Goal: Transaction & Acquisition: Book appointment/travel/reservation

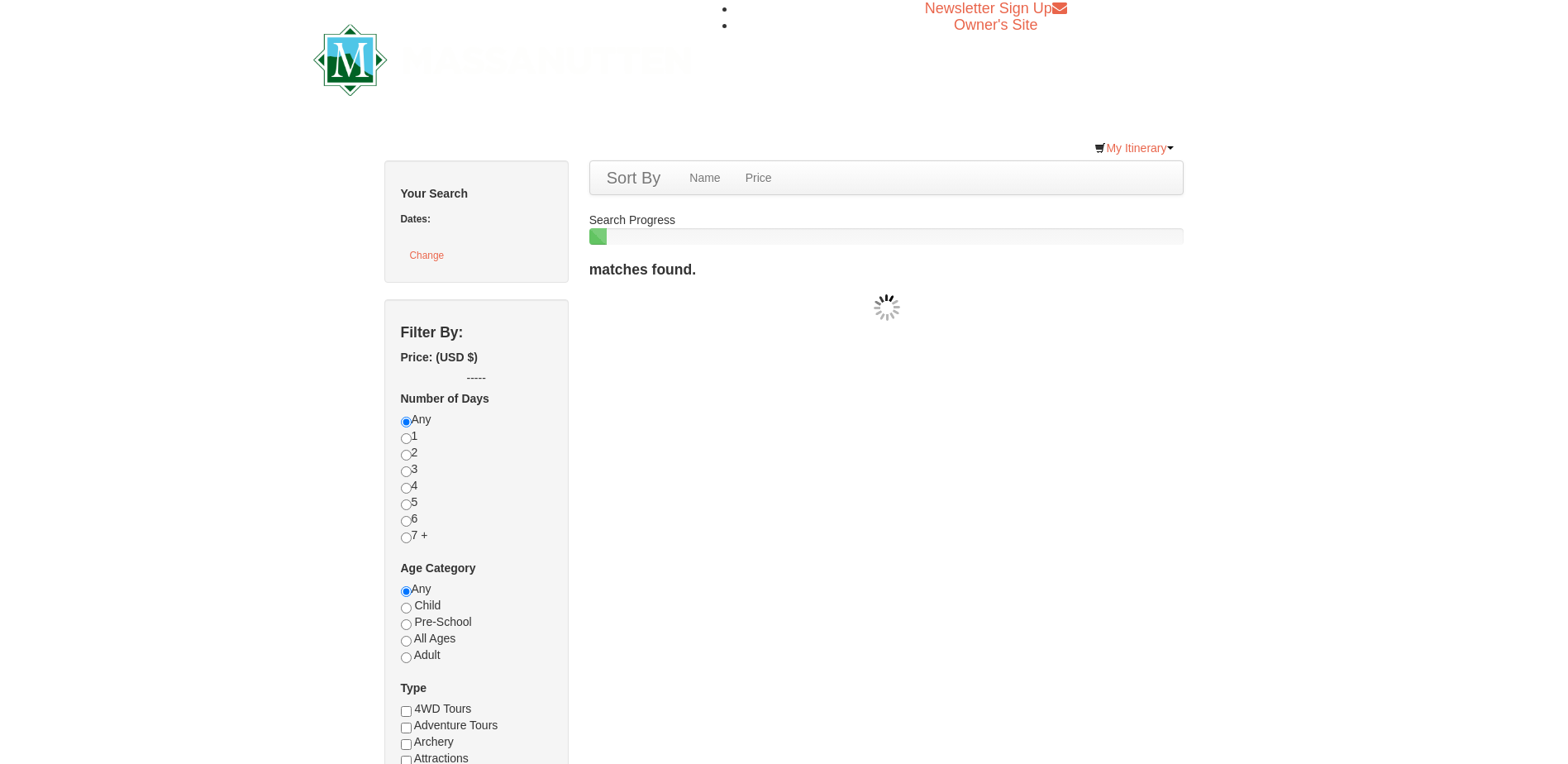
checkbox input "true"
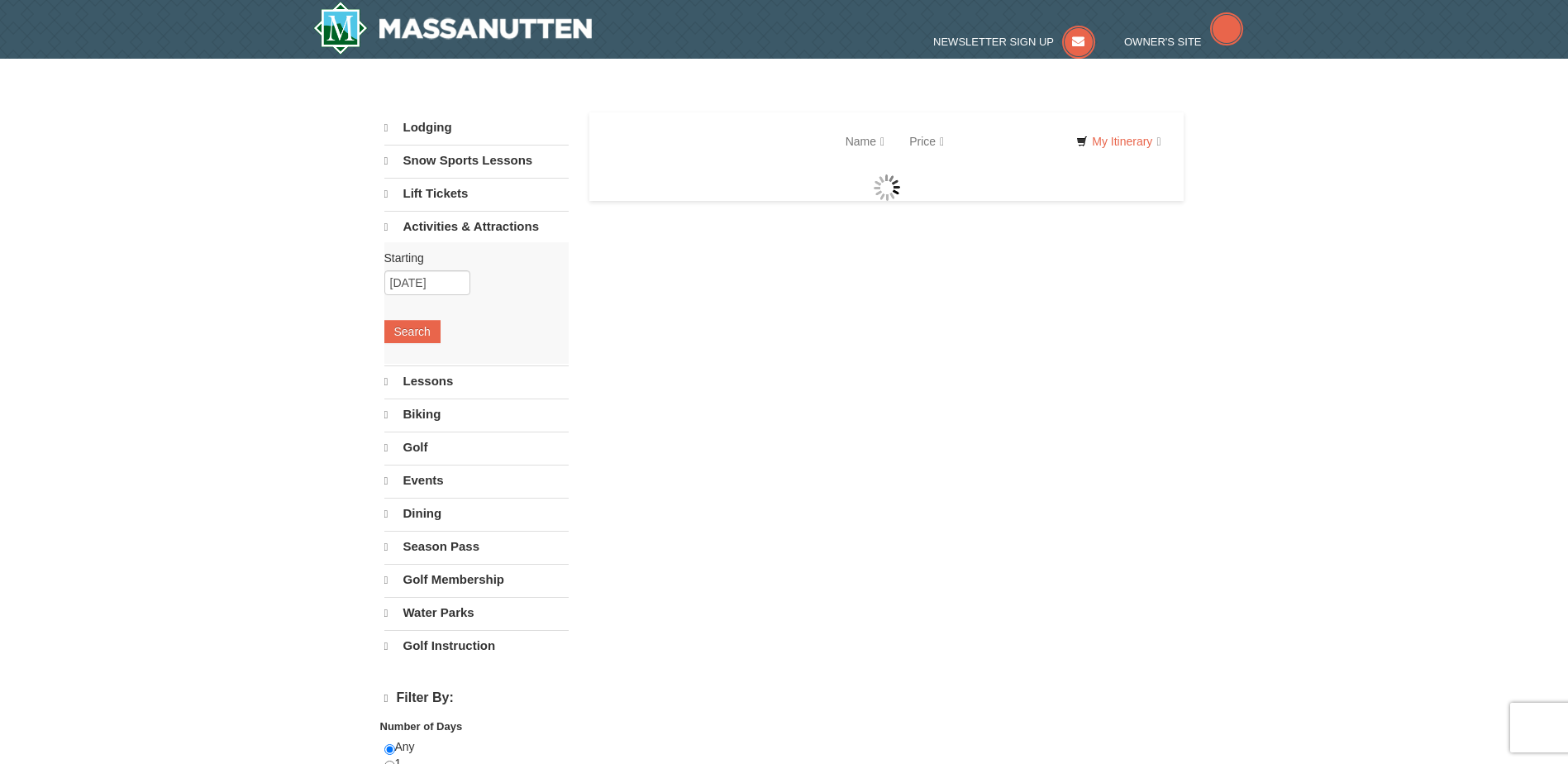
select select "9"
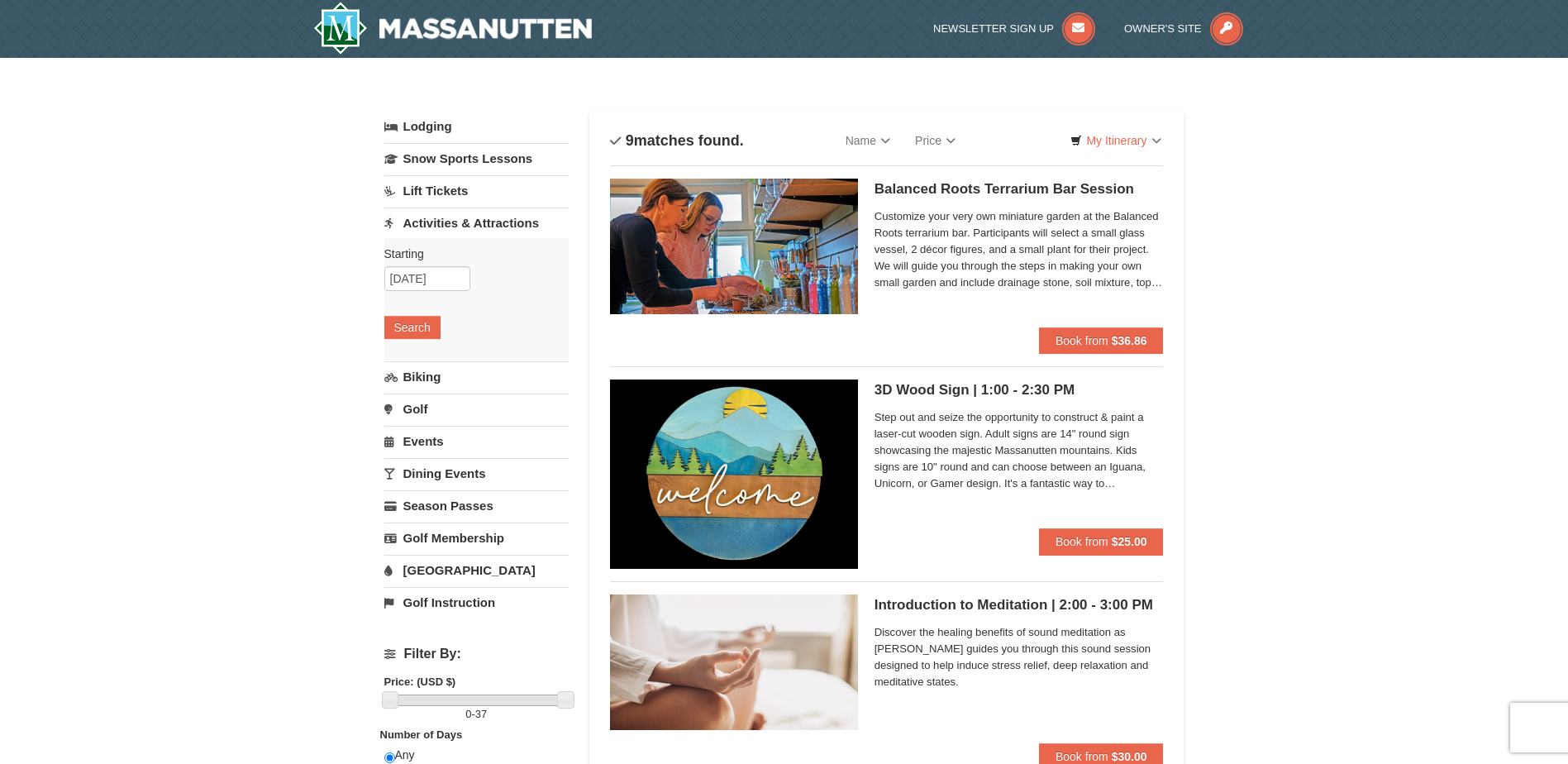
click at [445, 230] on link "Activities & Attractions" at bounding box center [476, 222] width 185 height 30
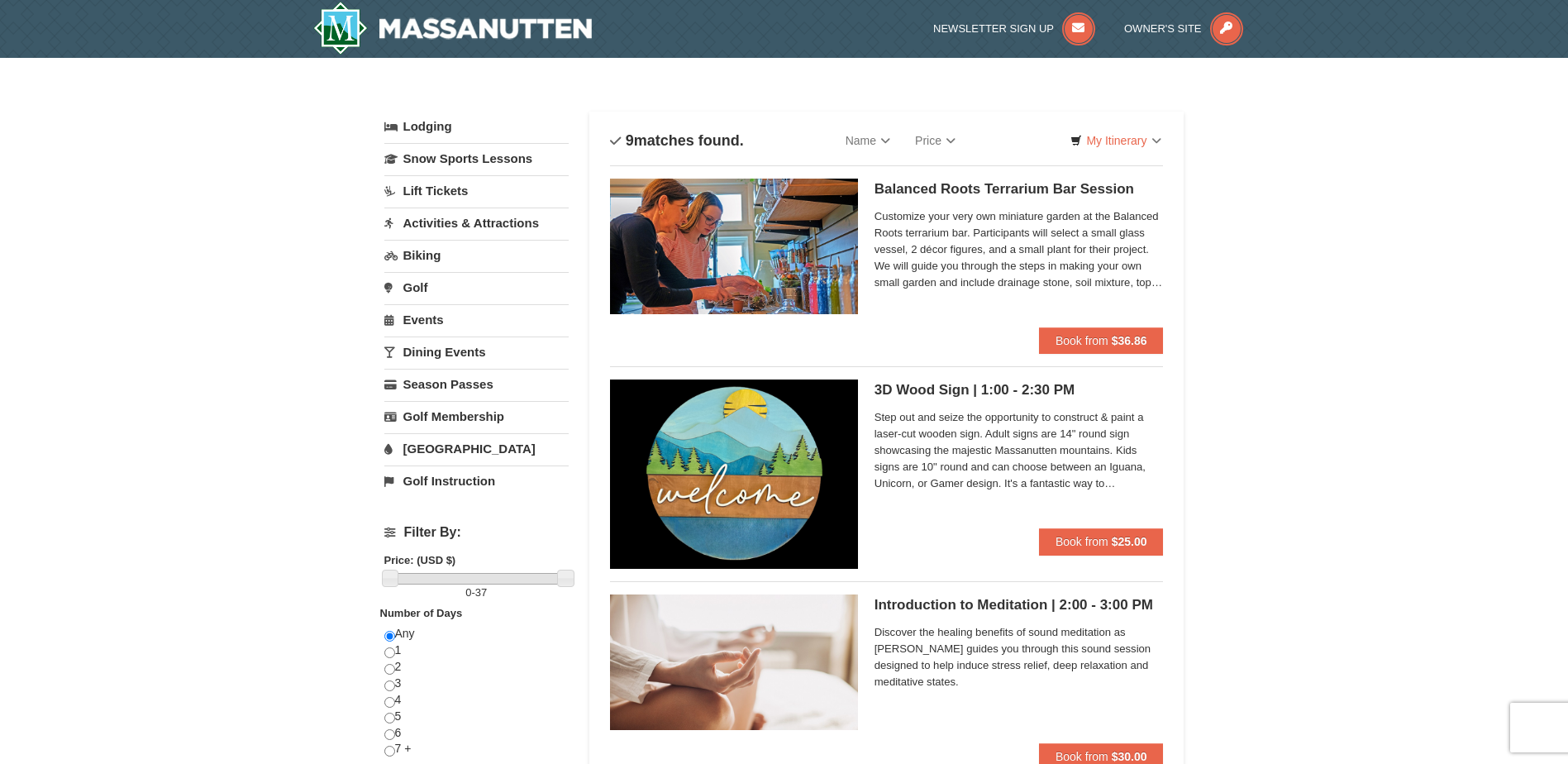
click at [482, 360] on link "Dining Events" at bounding box center [476, 351] width 185 height 30
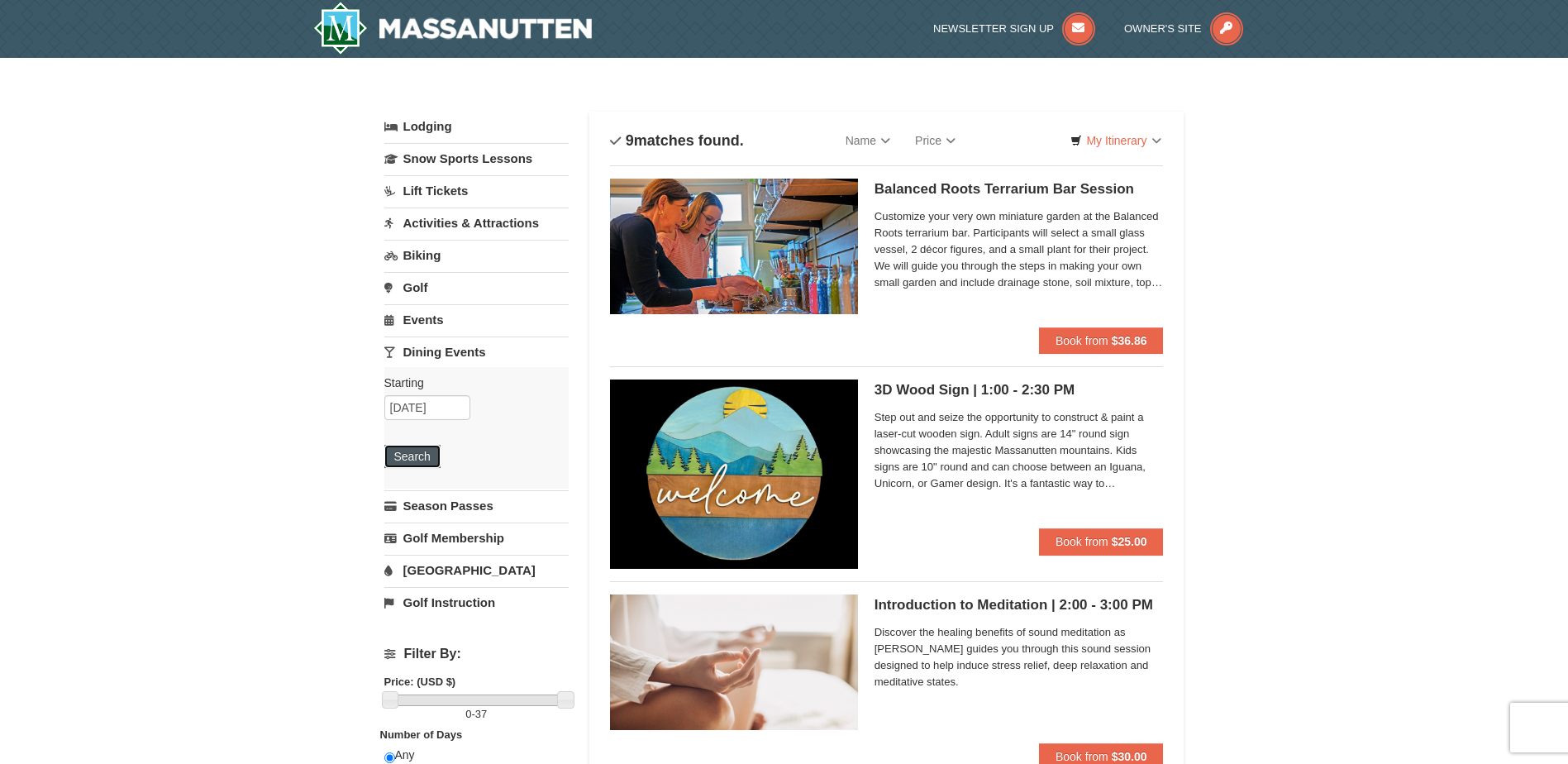
click at [406, 458] on button "Search" at bounding box center [412, 456] width 56 height 23
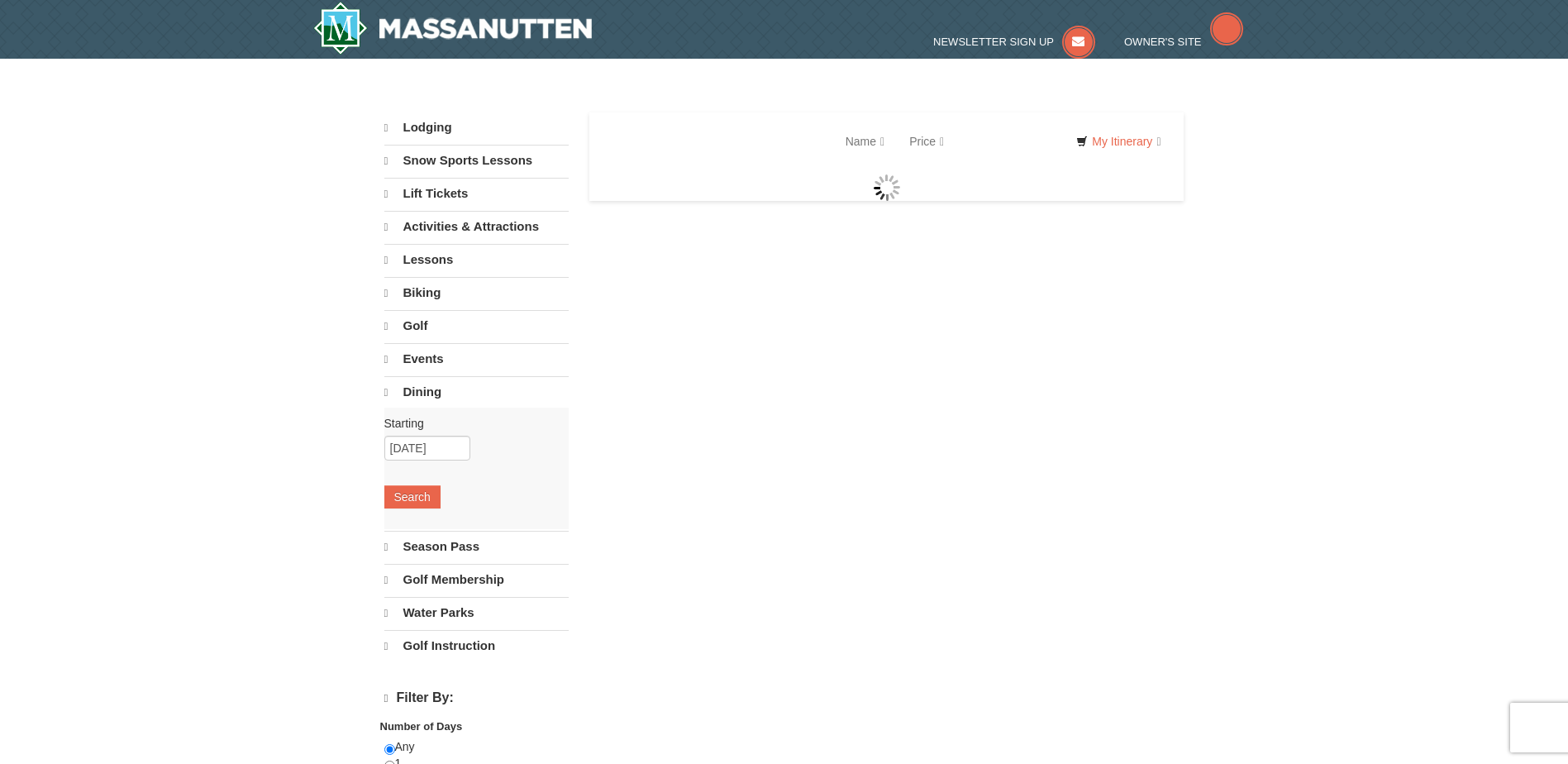
select select "9"
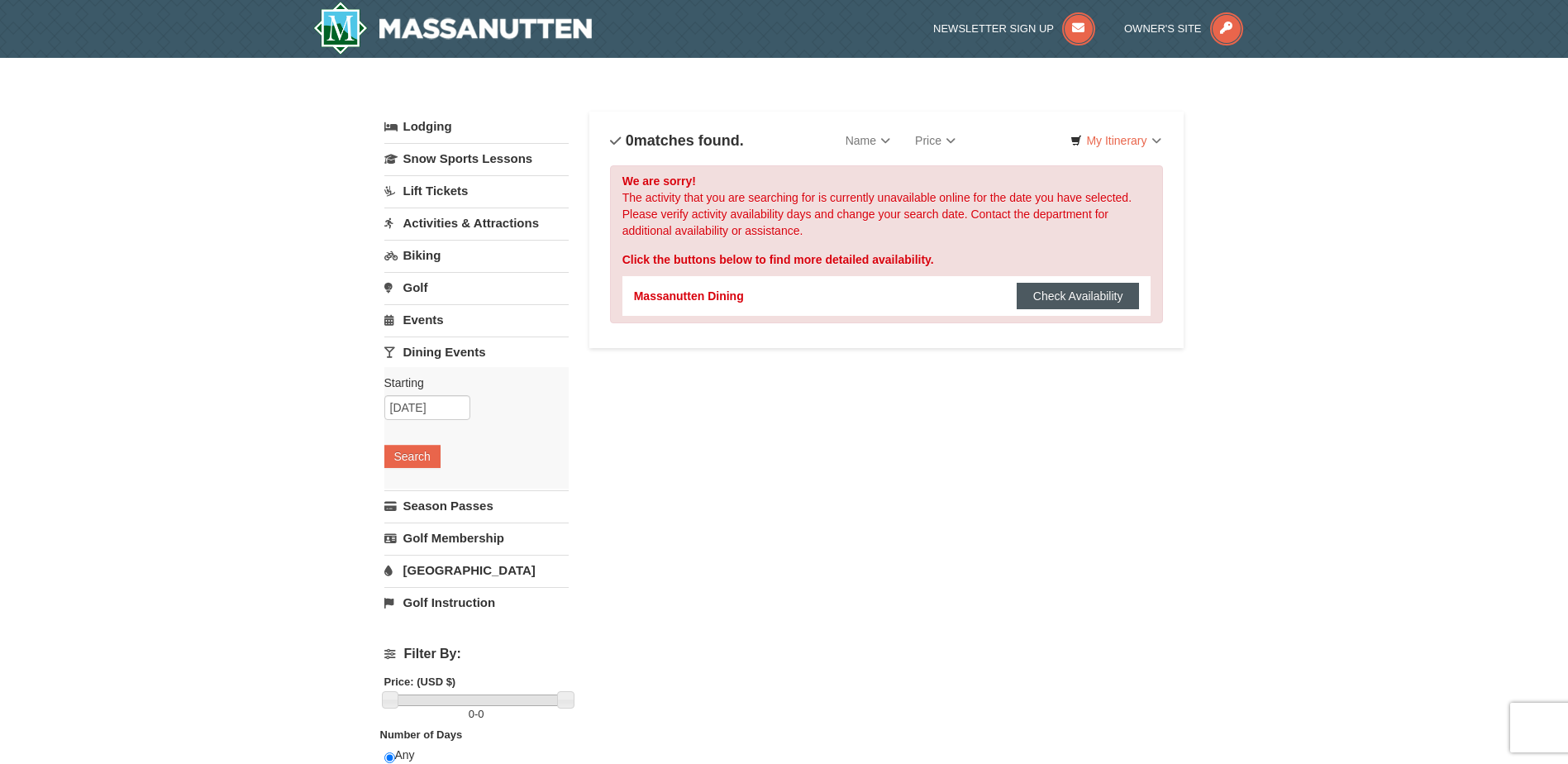
click at [1052, 287] on button "Check Availability" at bounding box center [1078, 296] width 123 height 27
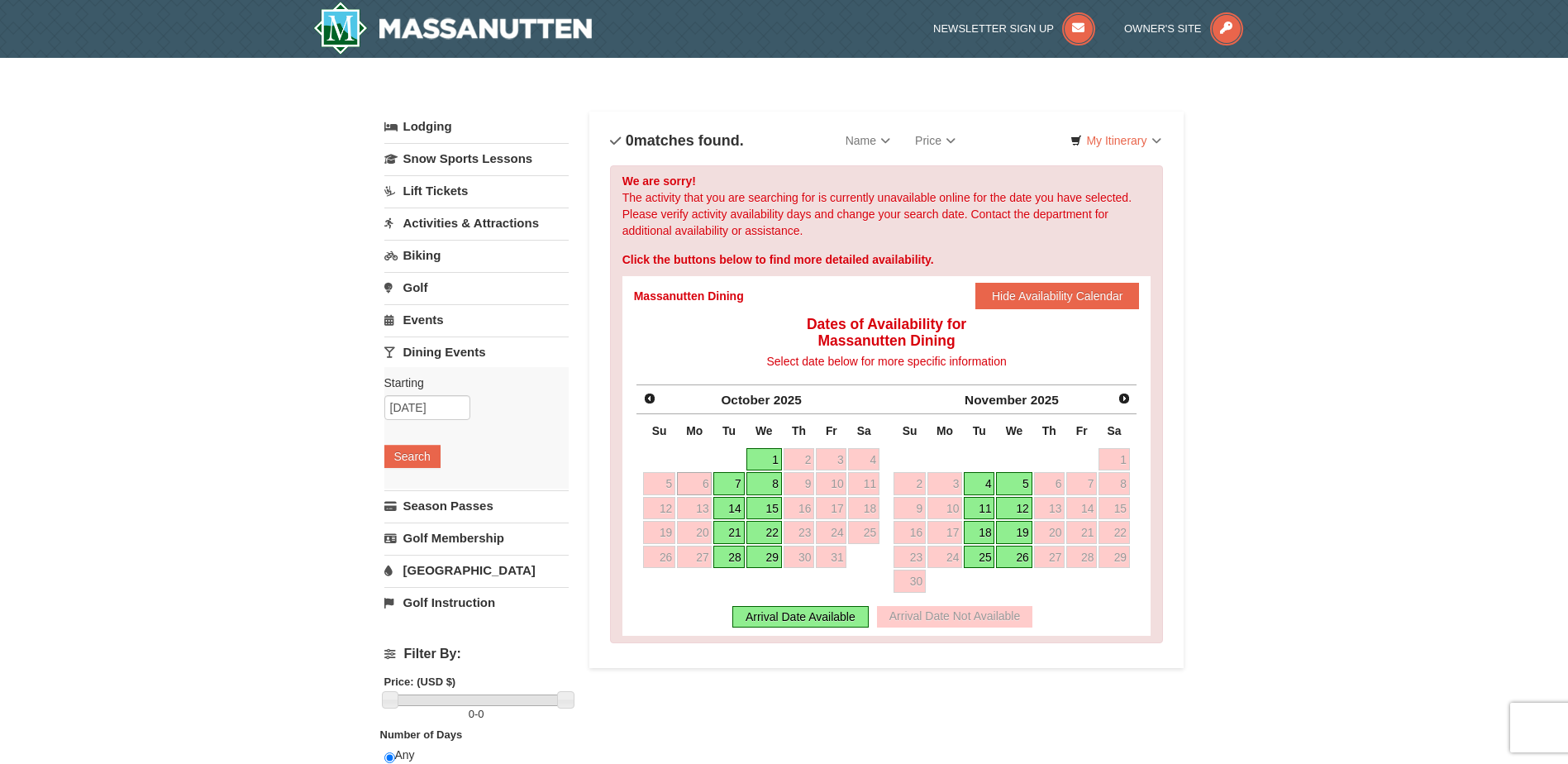
click at [733, 477] on link "7" at bounding box center [728, 483] width 30 height 23
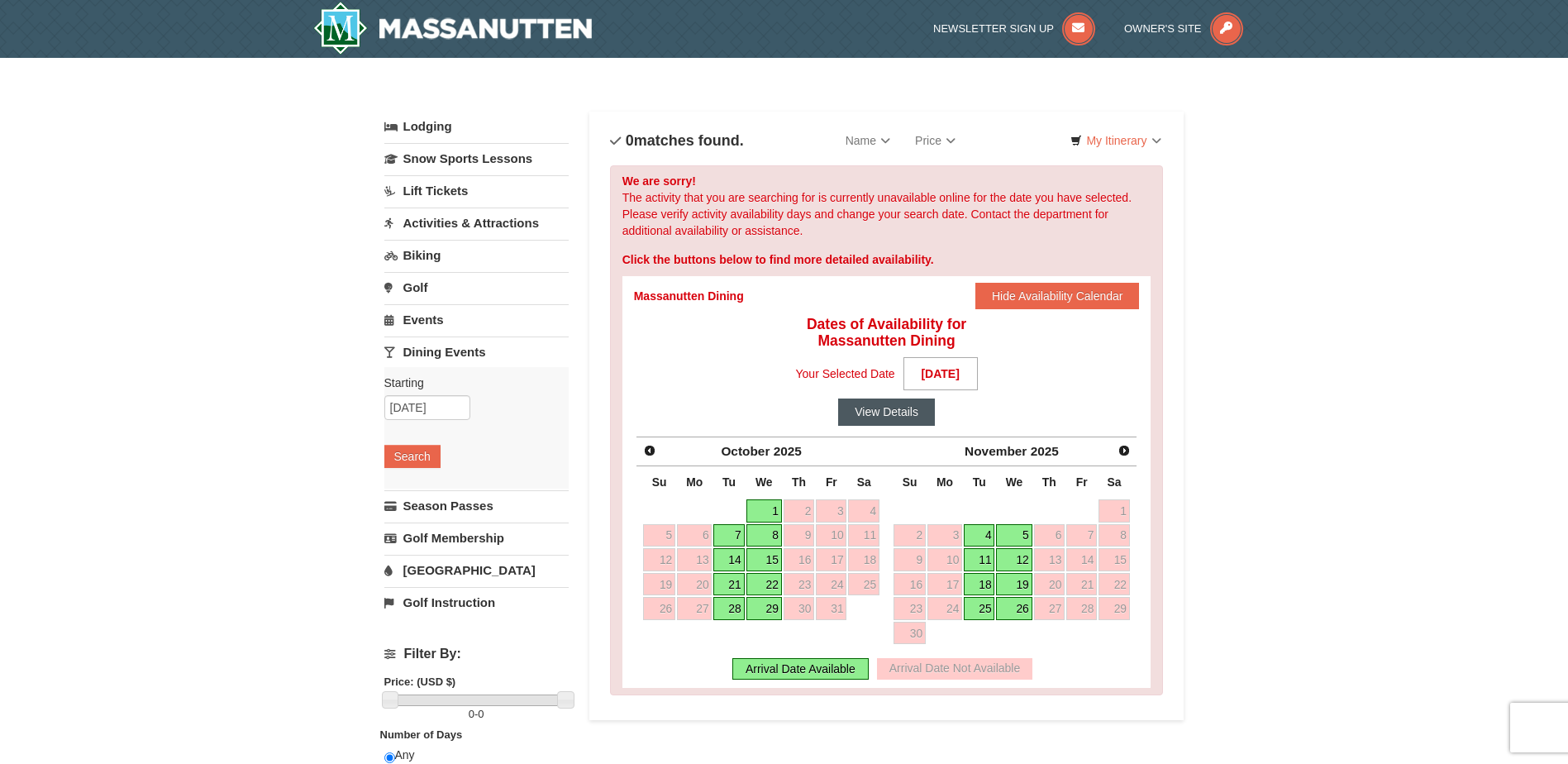
click at [879, 413] on button "View Details" at bounding box center [886, 412] width 97 height 27
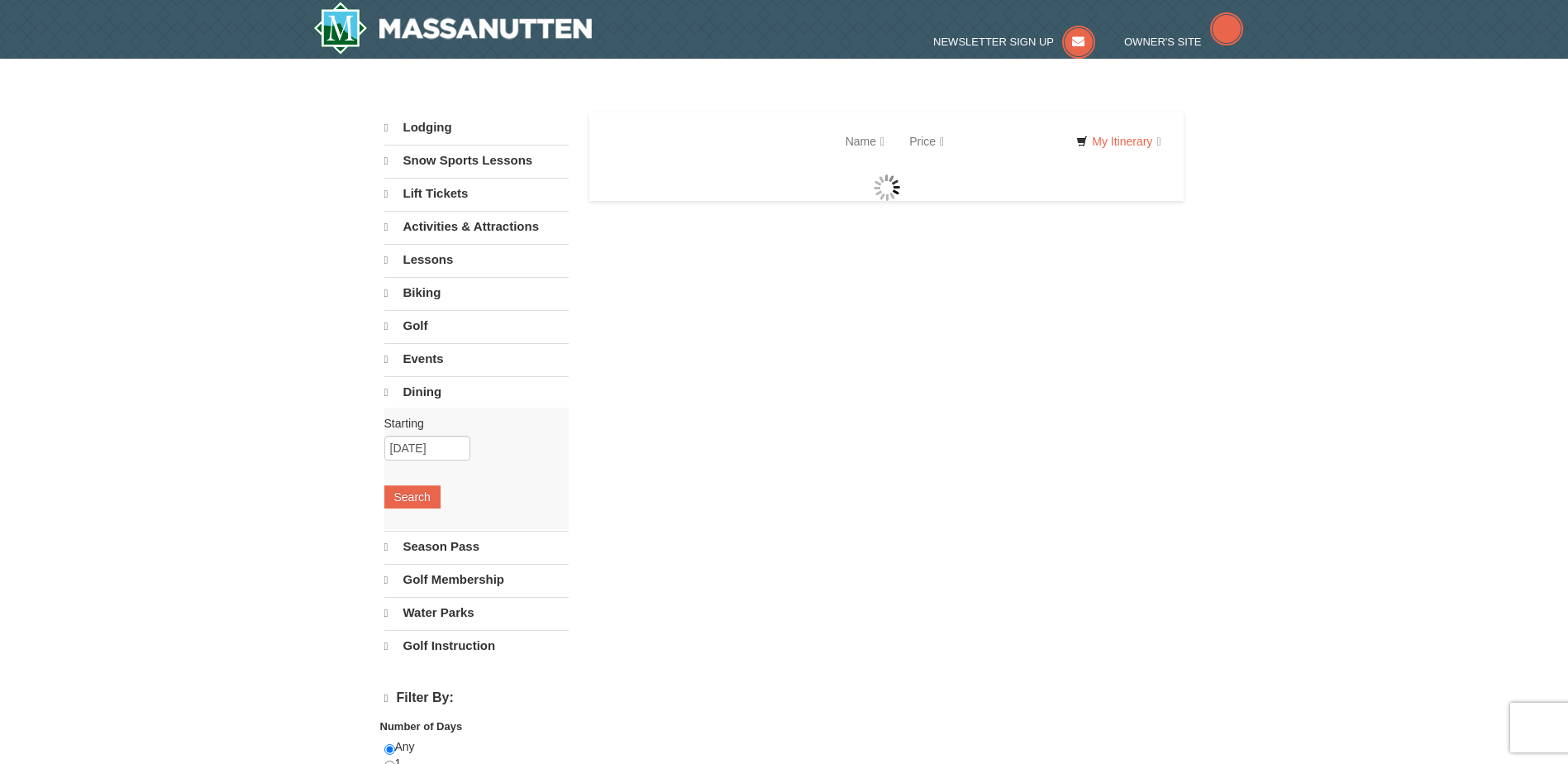
select select "9"
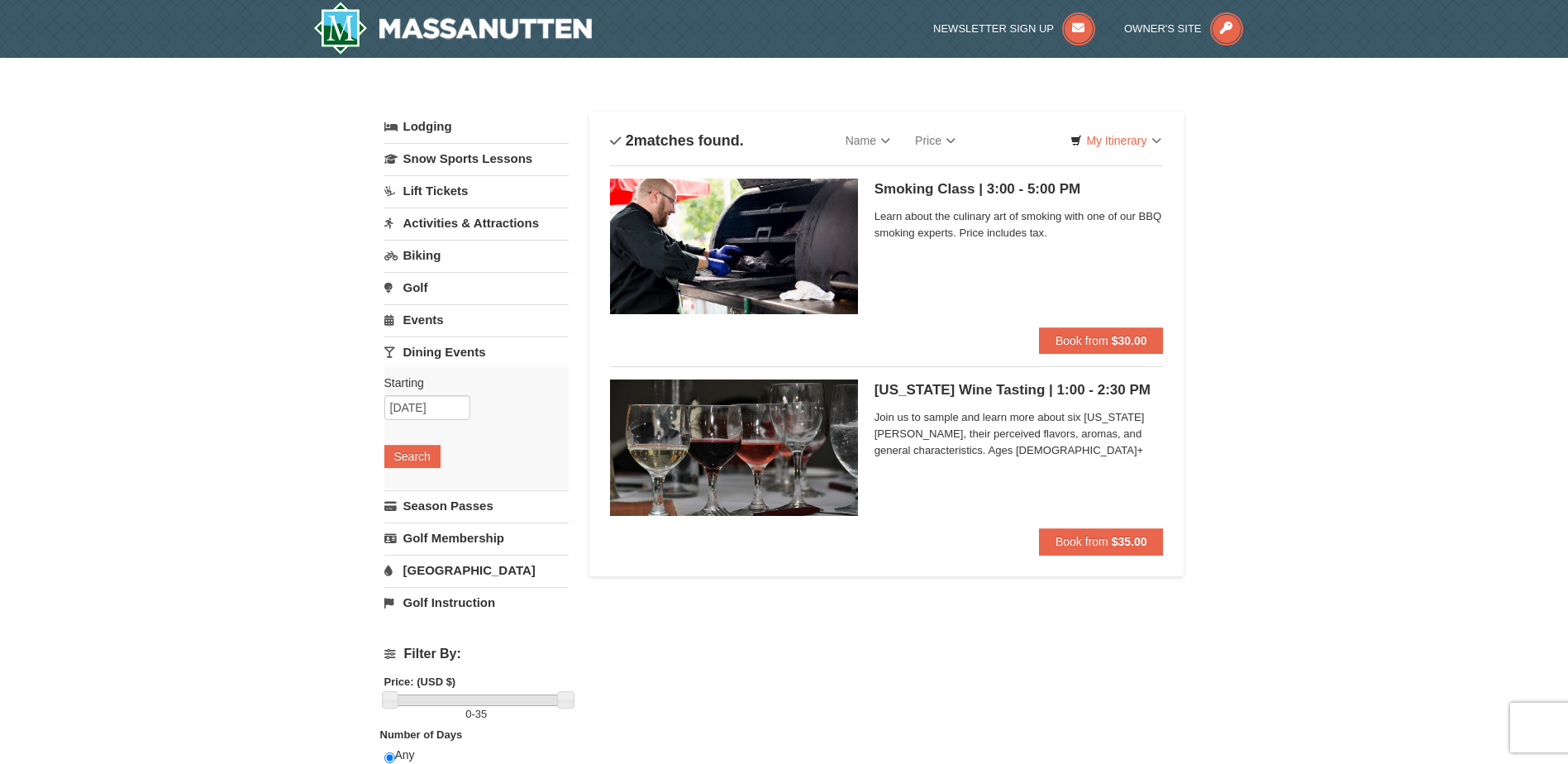
click at [457, 228] on link "Activities & Attractions" at bounding box center [476, 222] width 185 height 30
click at [449, 278] on input "10/07/2025" at bounding box center [427, 278] width 86 height 25
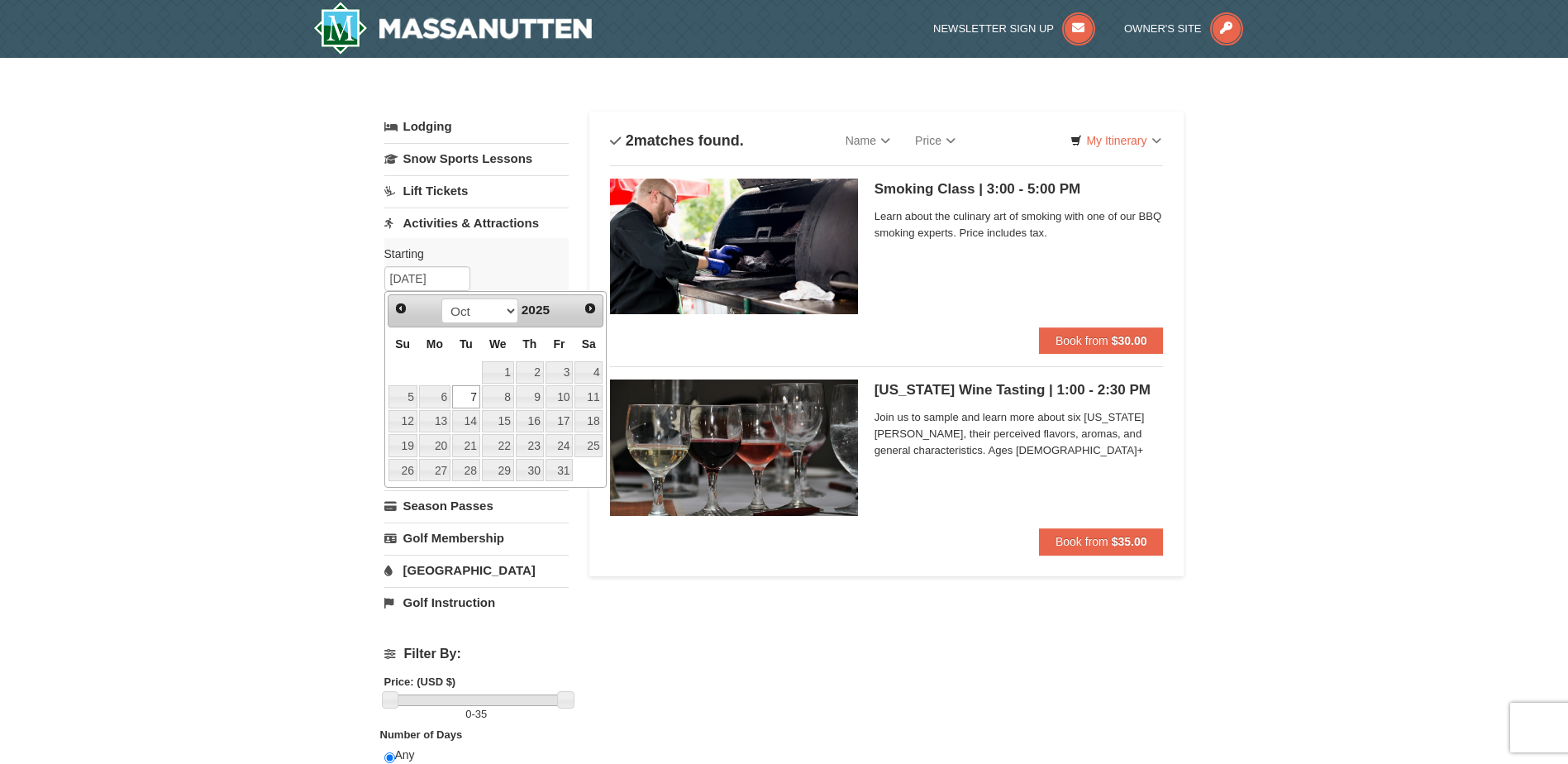
click at [464, 396] on link "7" at bounding box center [466, 396] width 28 height 23
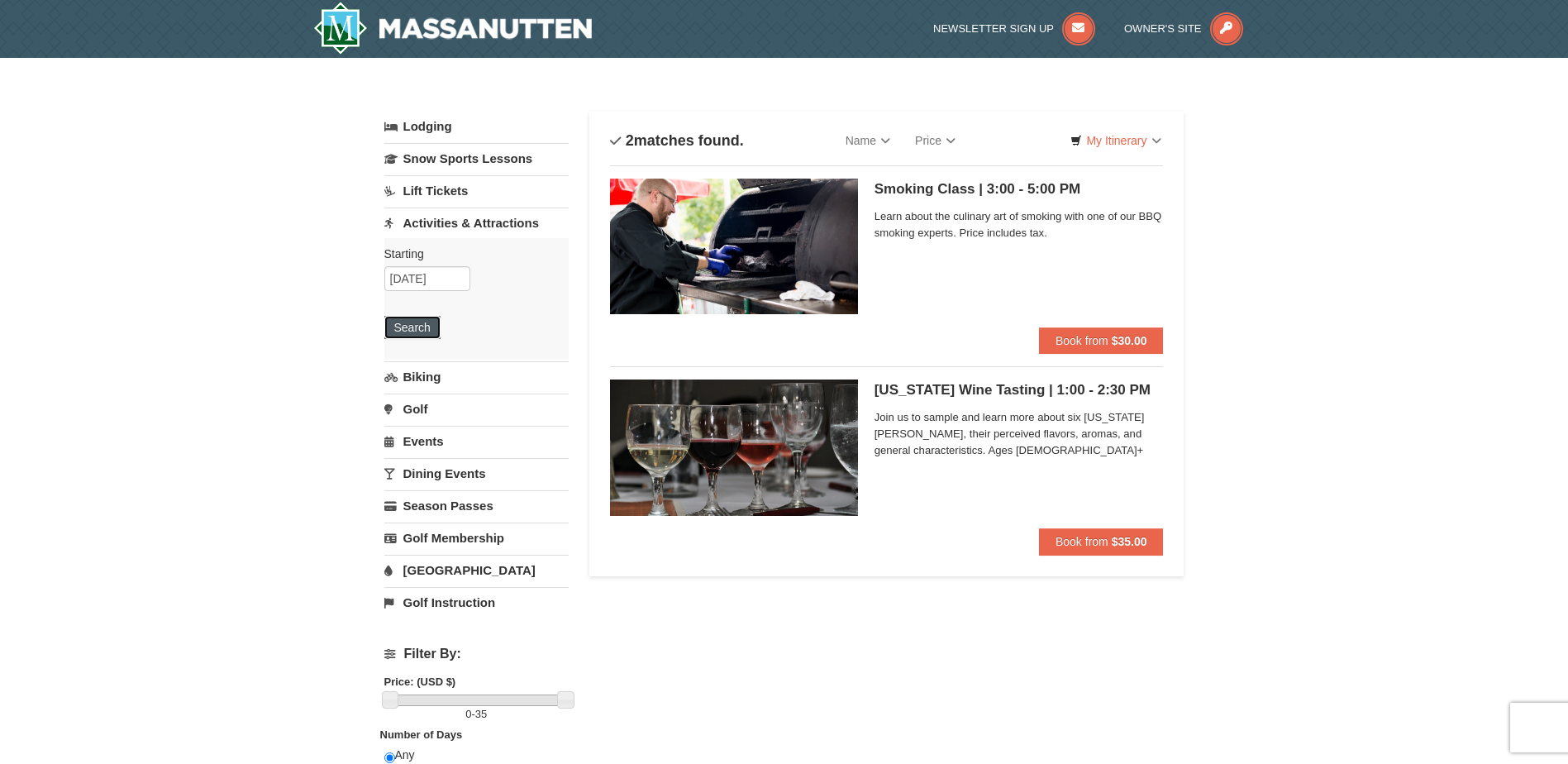
click at [432, 331] on button "Search" at bounding box center [412, 327] width 56 height 23
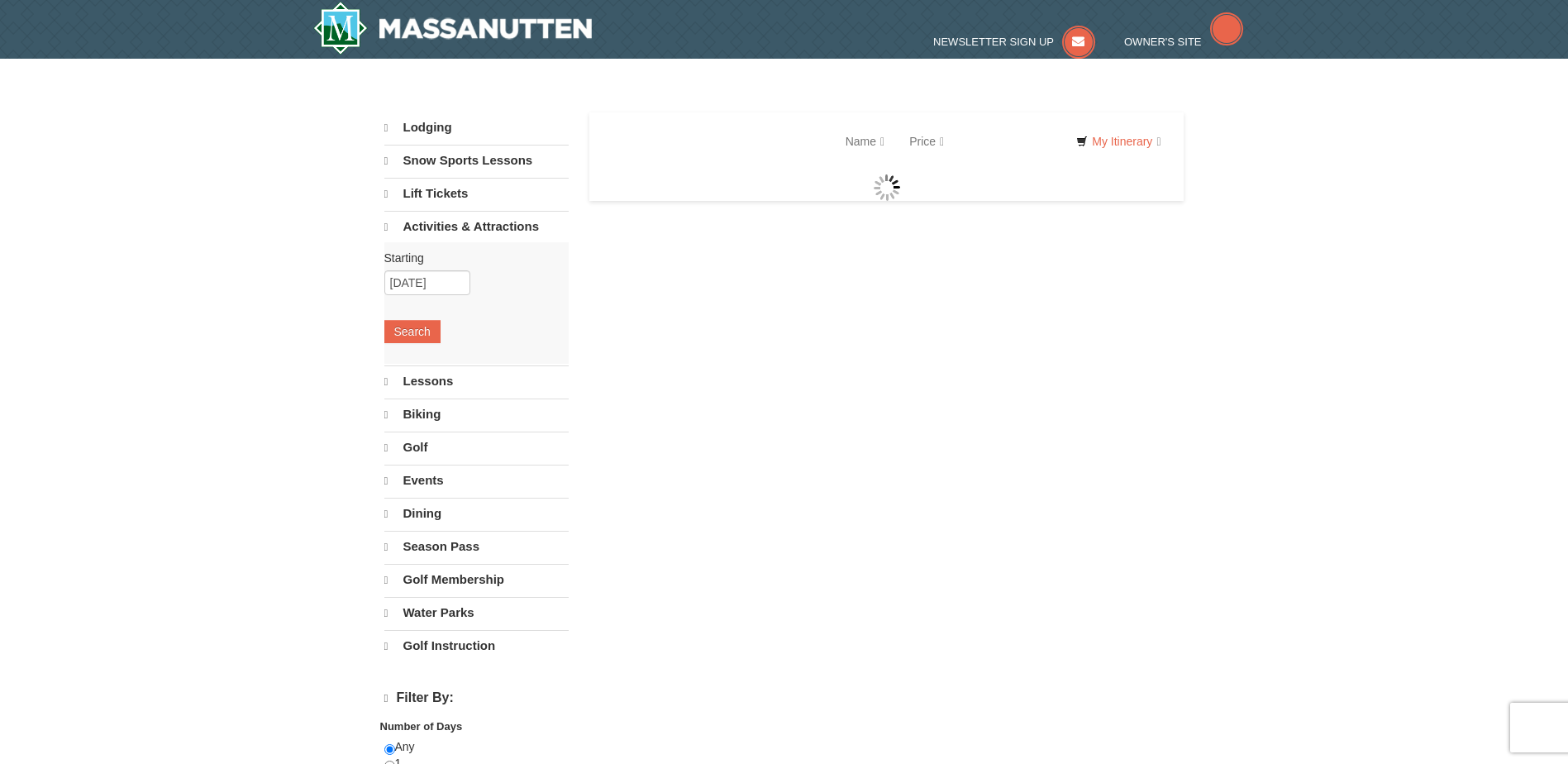
select select "9"
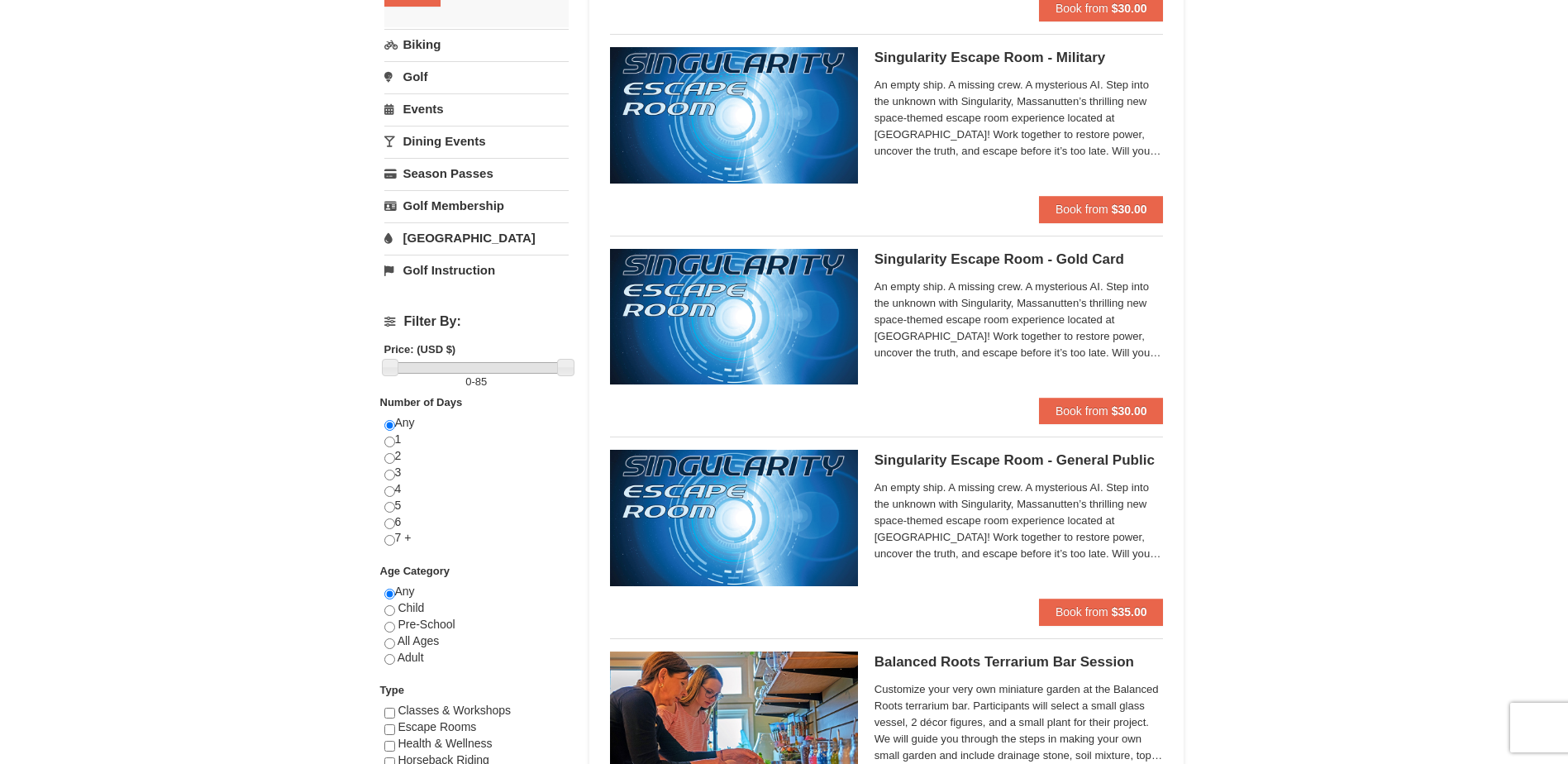
scroll to position [331, 0]
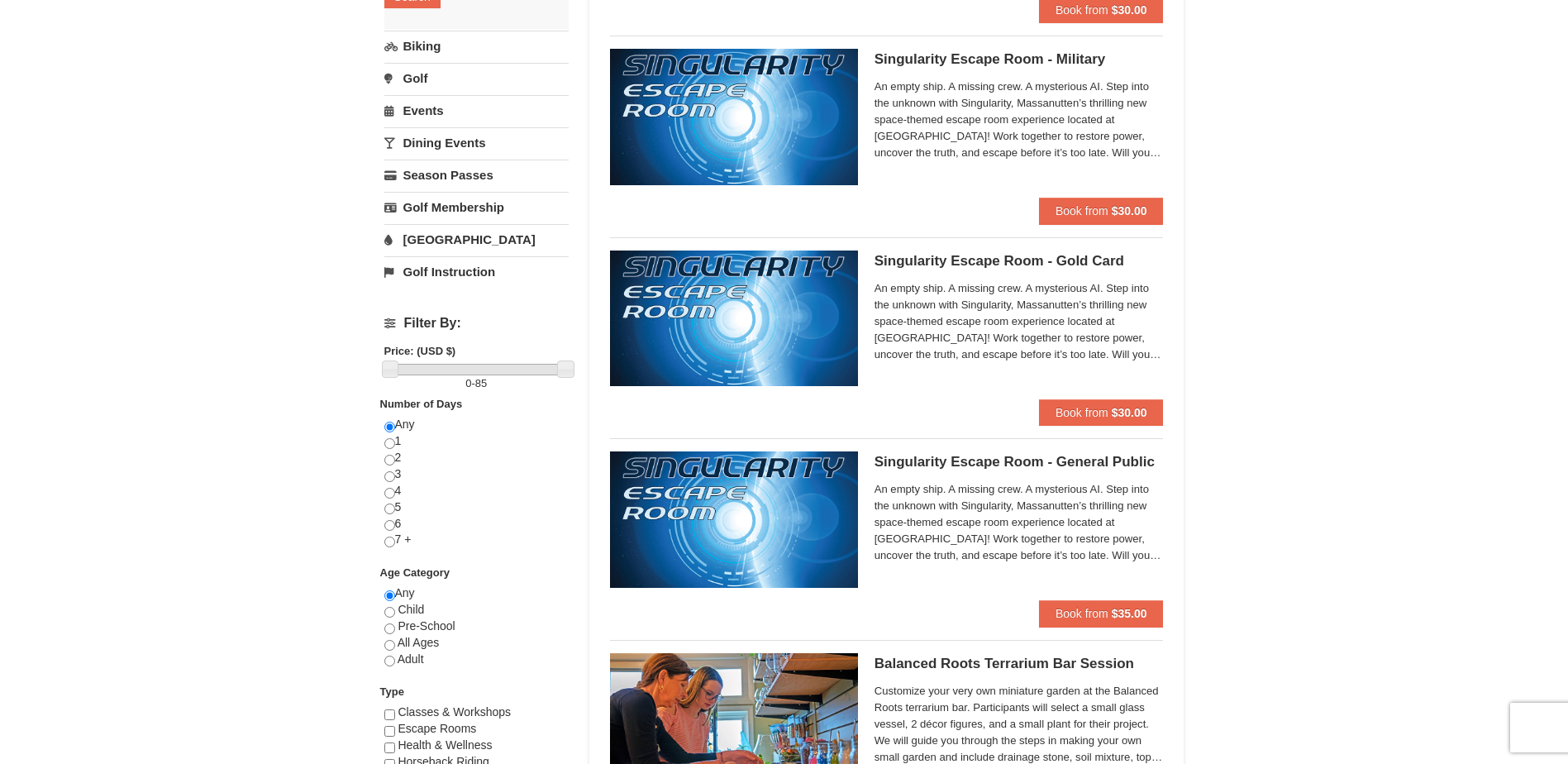
click at [464, 137] on link "Dining Events" at bounding box center [476, 142] width 185 height 30
click at [413, 128] on button "Search" at bounding box center [412, 125] width 56 height 23
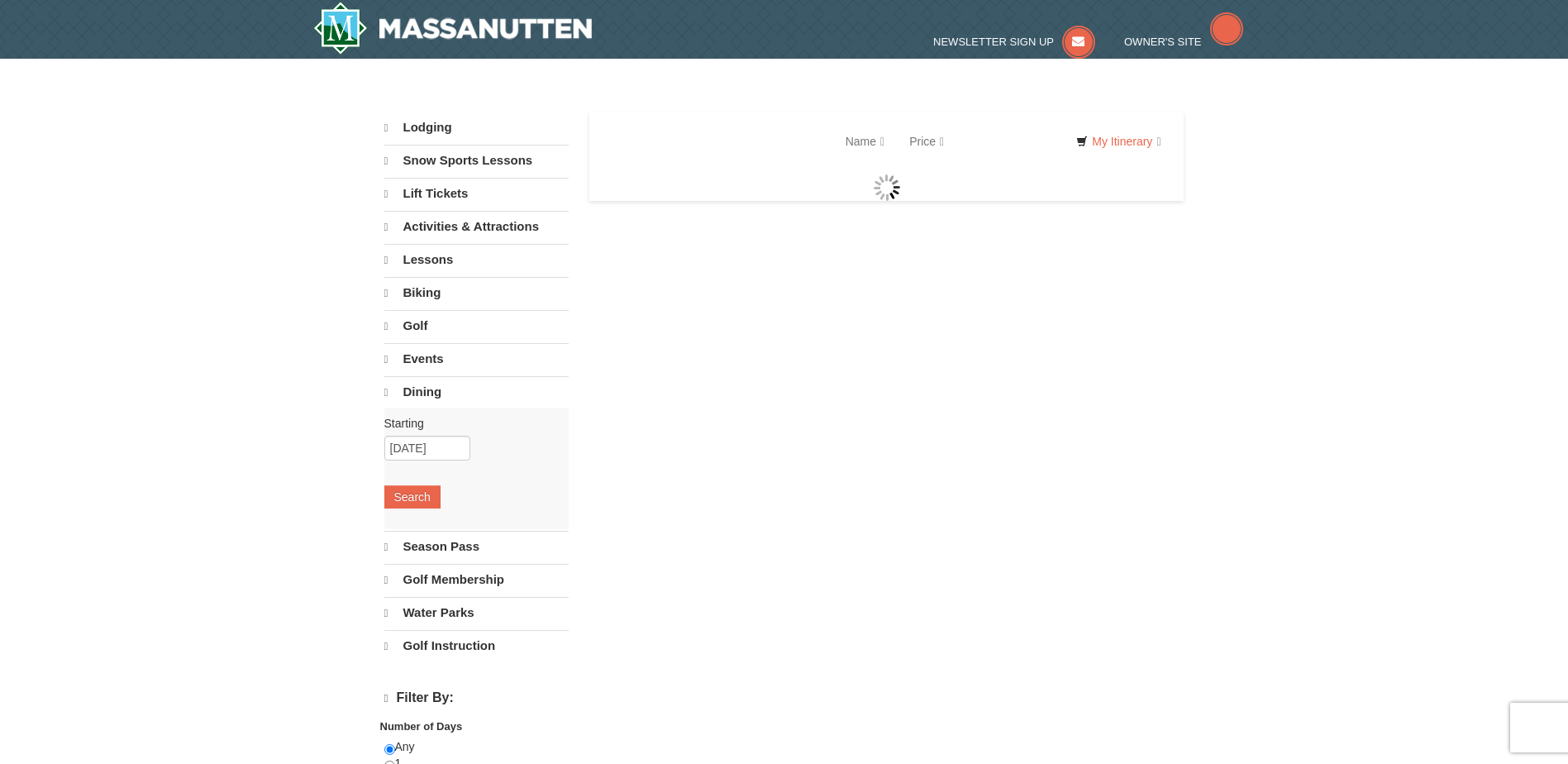
select select "9"
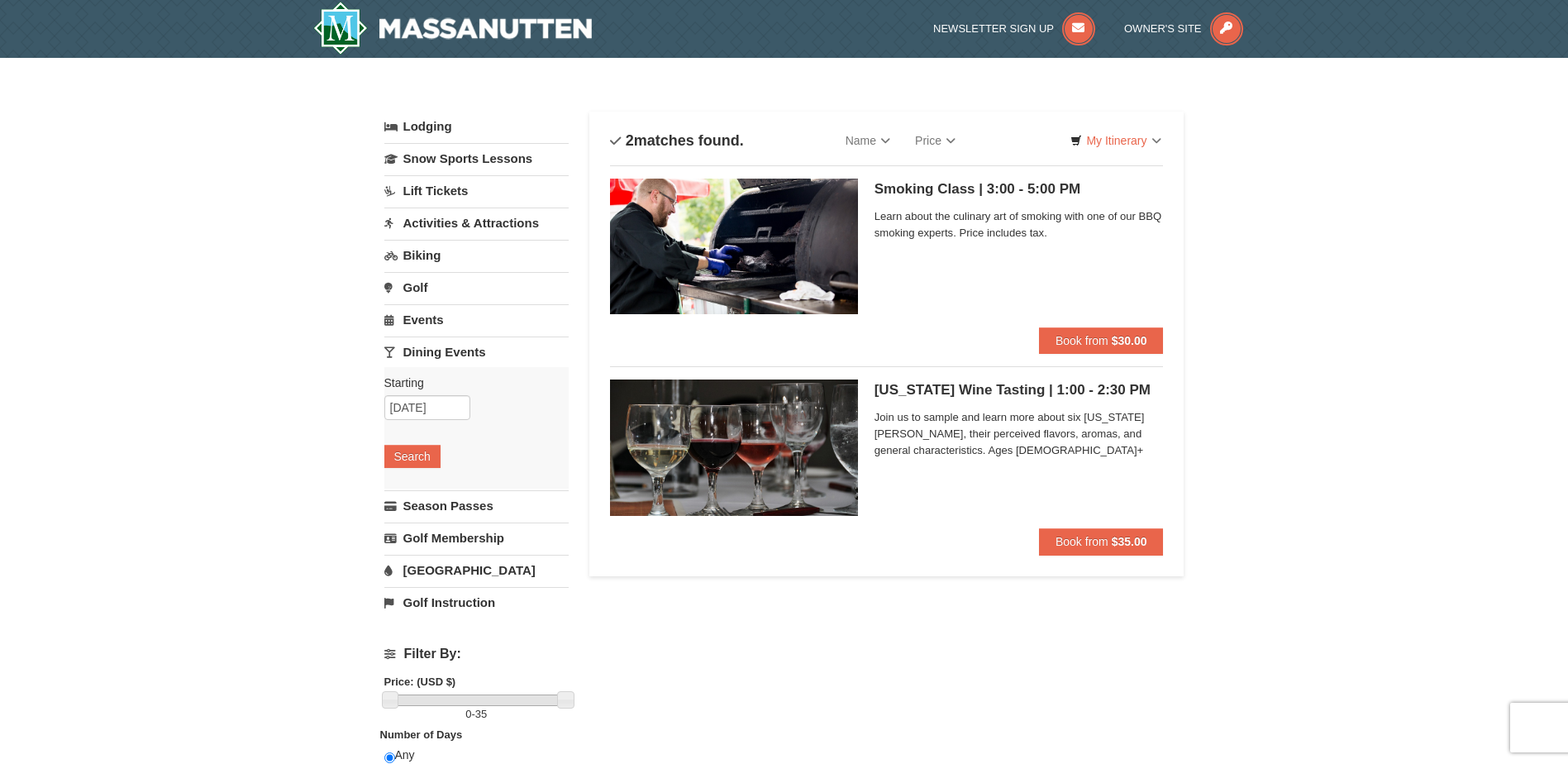
click at [1036, 211] on span "Learn about the culinary art of smoking with one of our BBQ smoking experts. Pr…" at bounding box center [1019, 224] width 289 height 33
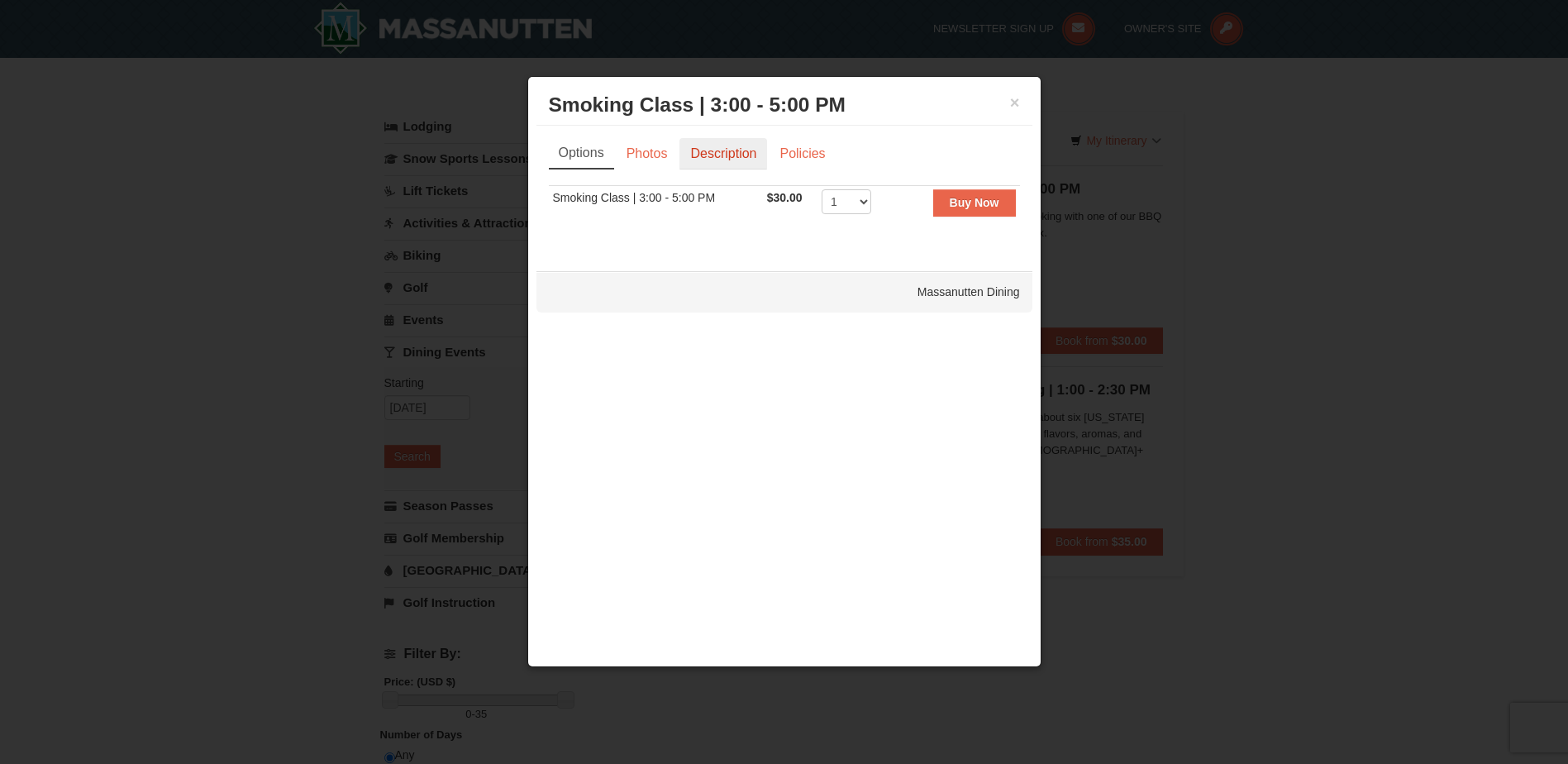
click at [759, 161] on link "Description" at bounding box center [723, 154] width 88 height 31
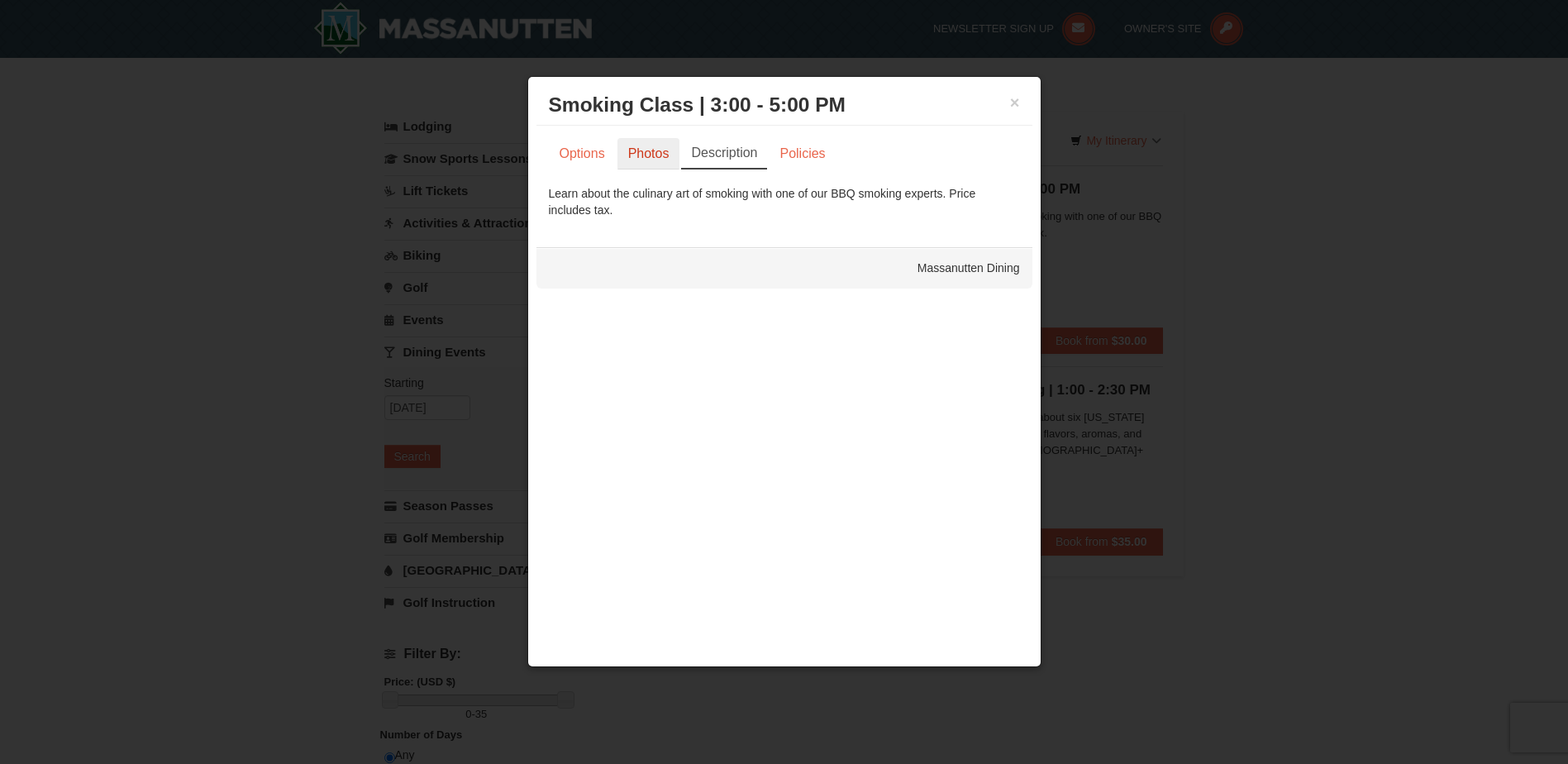
click at [651, 157] on link "Photos" at bounding box center [649, 154] width 63 height 31
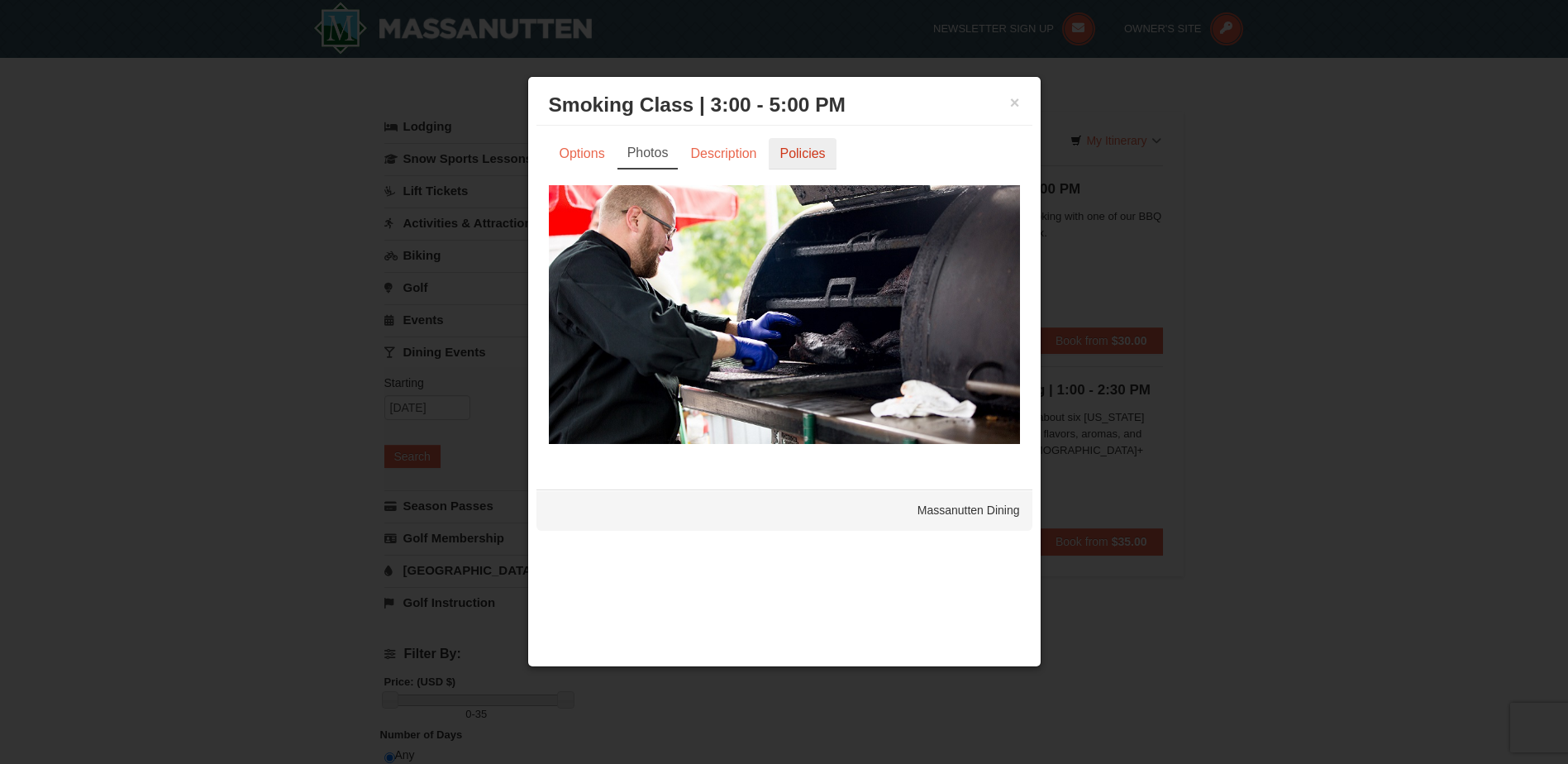
click at [791, 149] on link "Policies" at bounding box center [803, 154] width 67 height 31
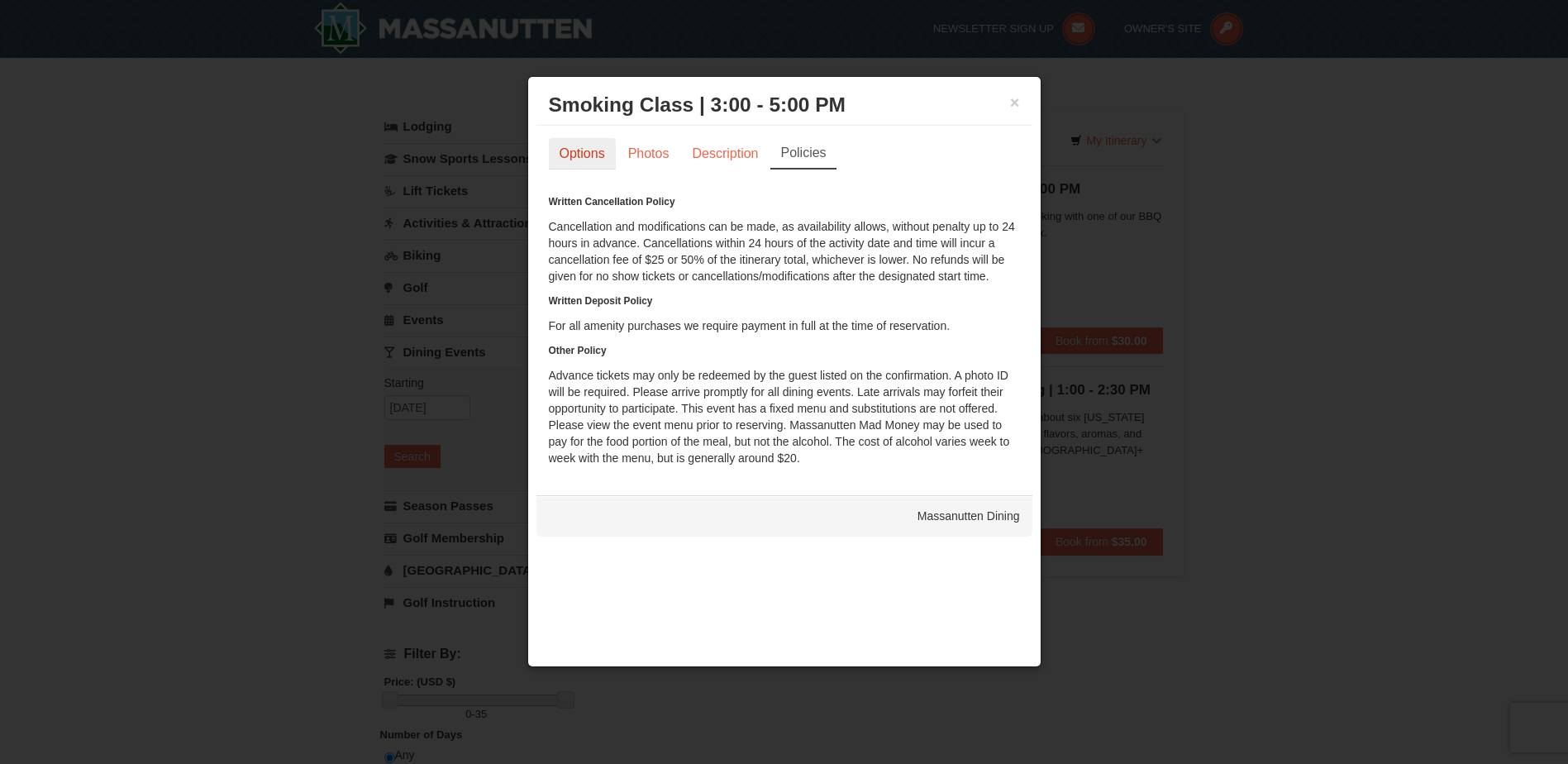
click at [595, 158] on link "Options" at bounding box center [582, 154] width 67 height 31
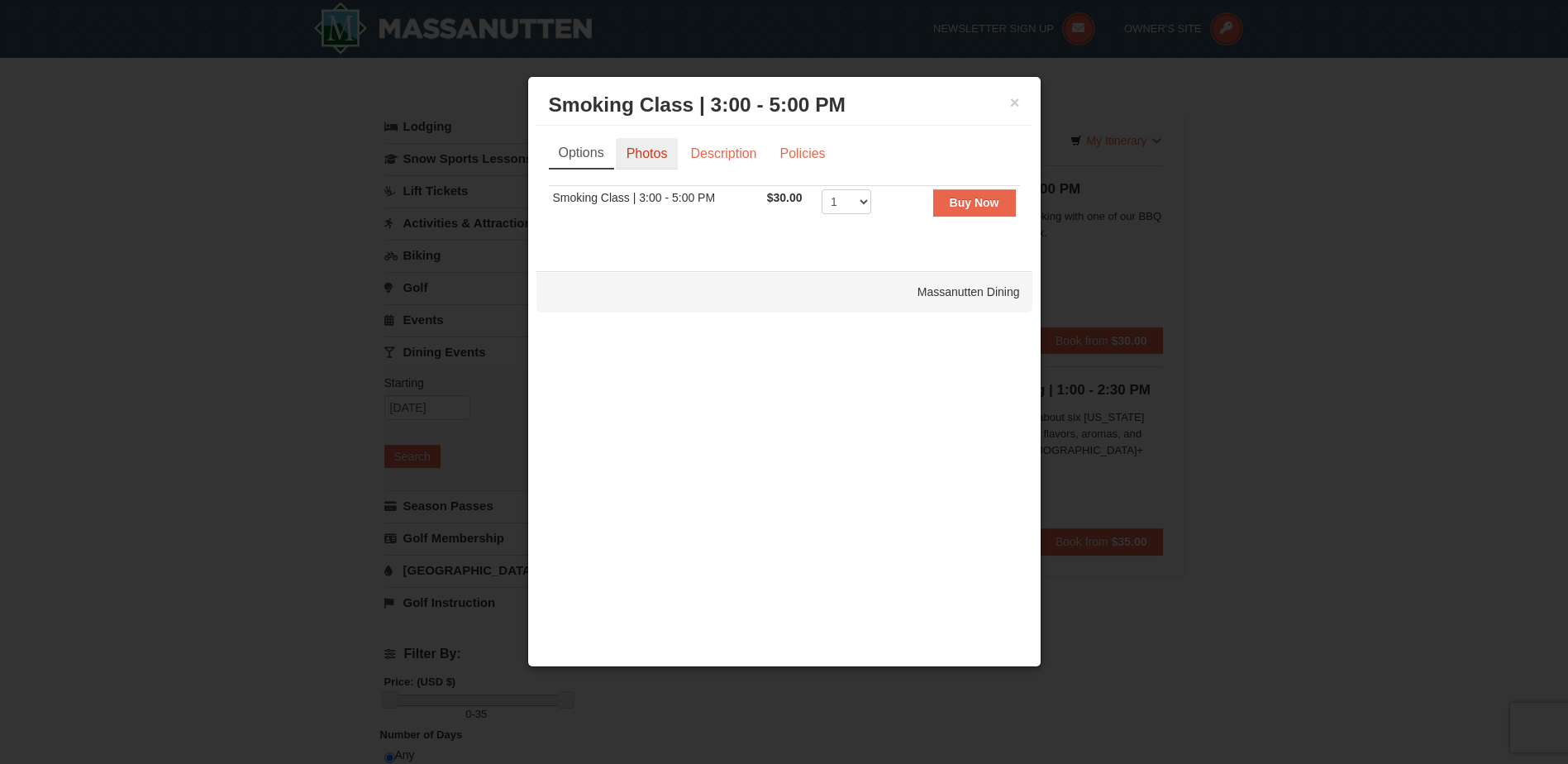
click at [642, 155] on link "Photos" at bounding box center [647, 154] width 63 height 31
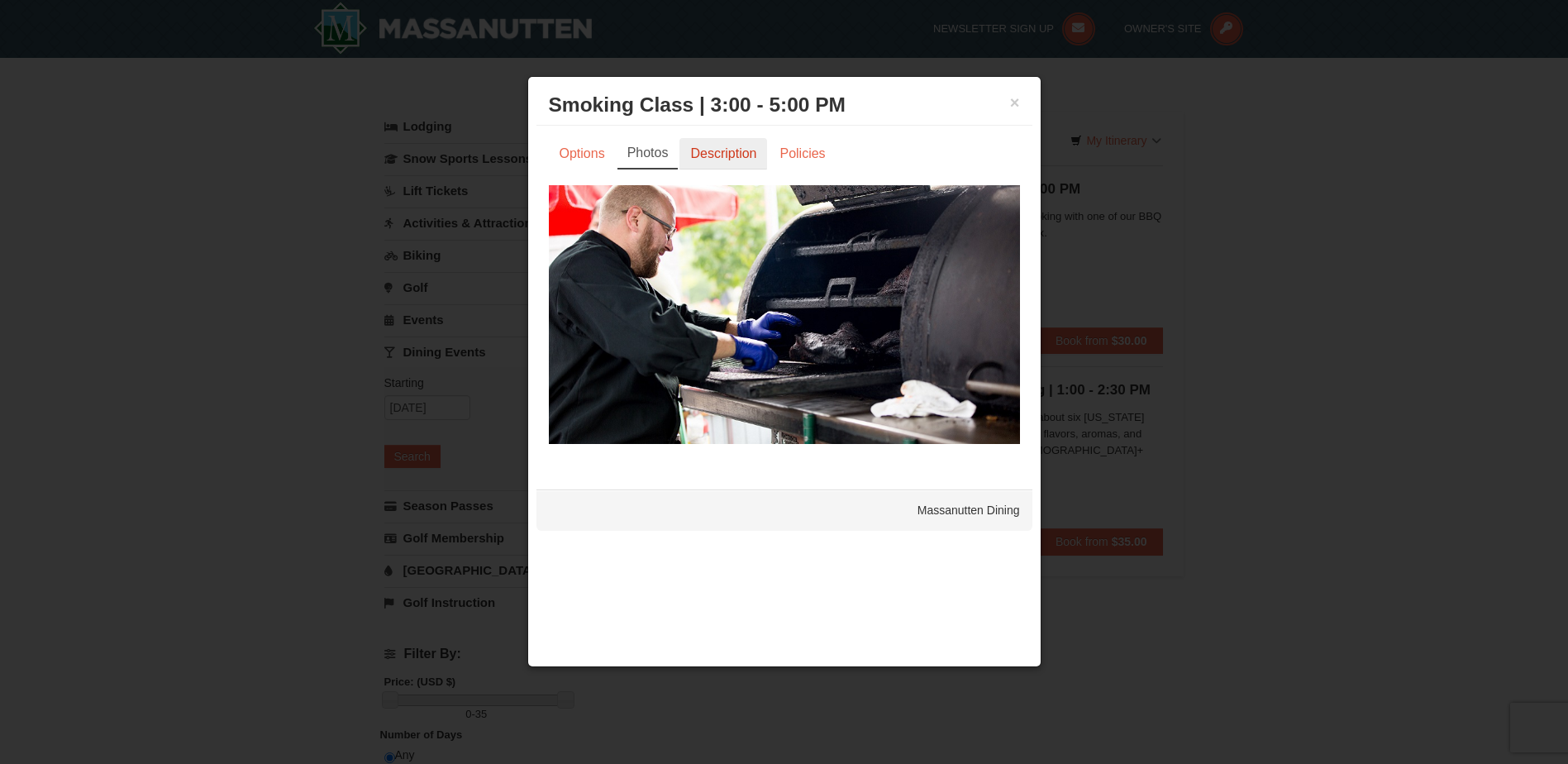
click at [719, 148] on link "Description" at bounding box center [723, 154] width 88 height 31
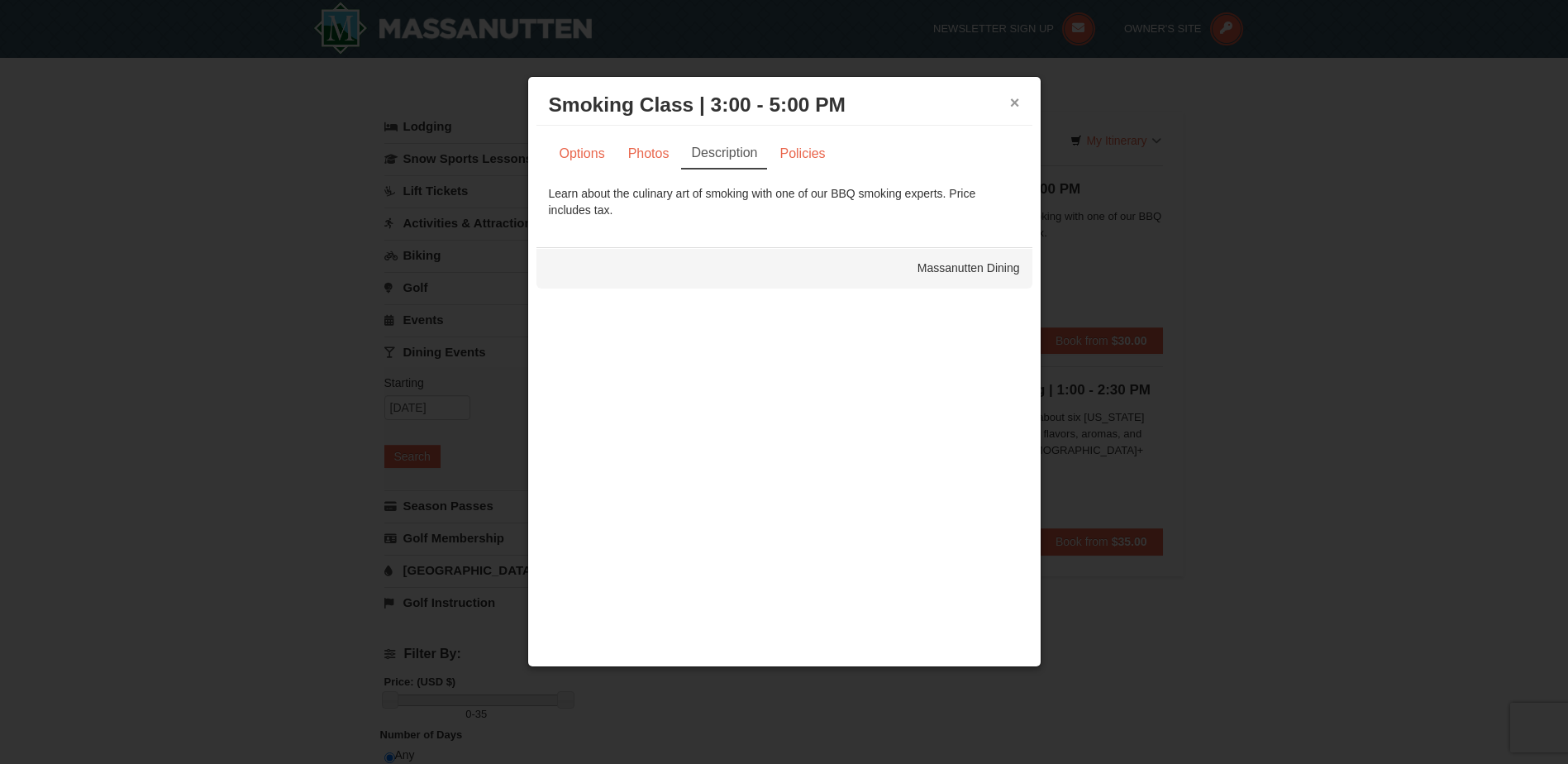
click at [1017, 109] on button "×" at bounding box center [1015, 102] width 9 height 16
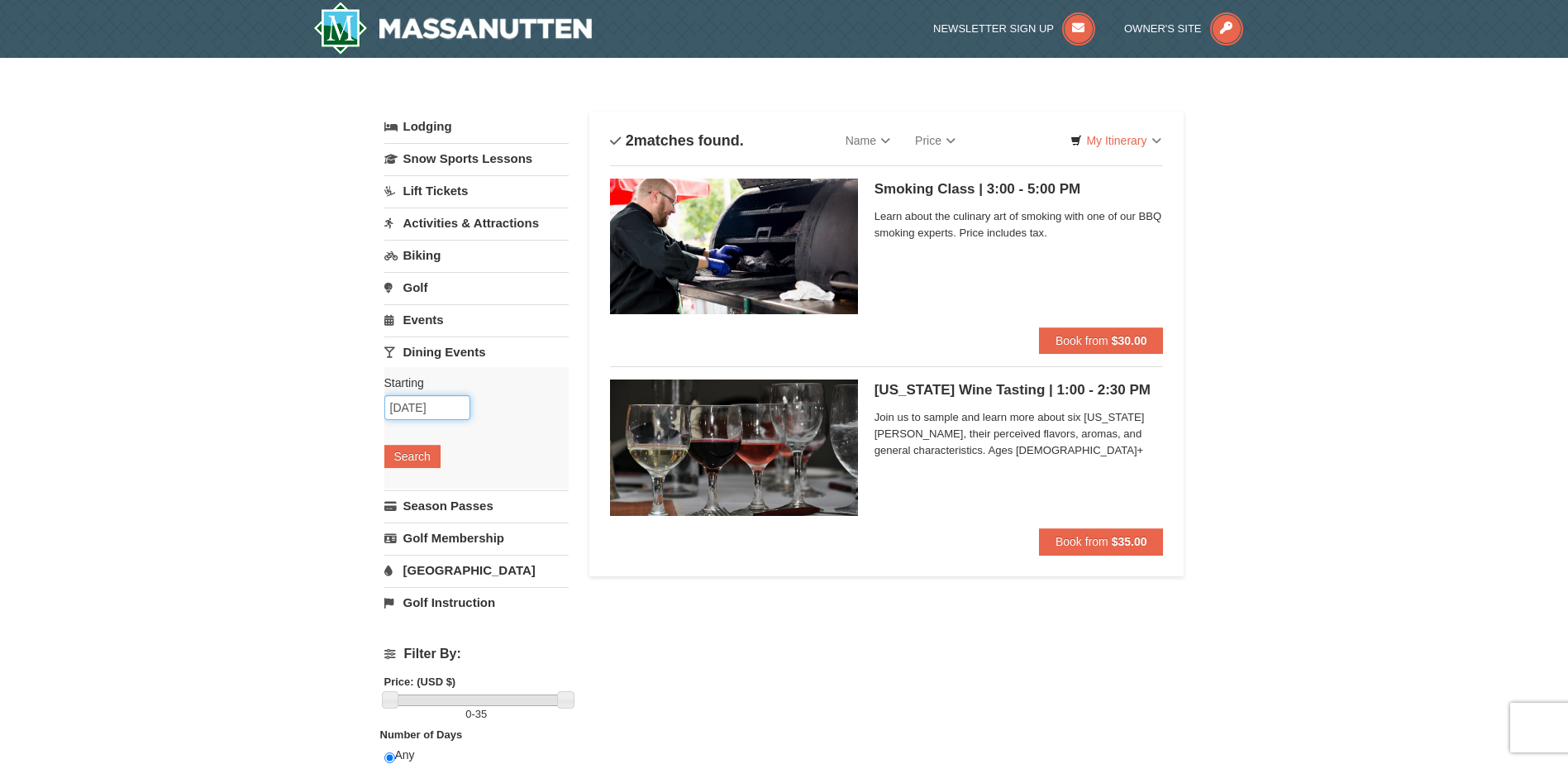
click at [443, 403] on input "10/07/2025" at bounding box center [427, 407] width 86 height 25
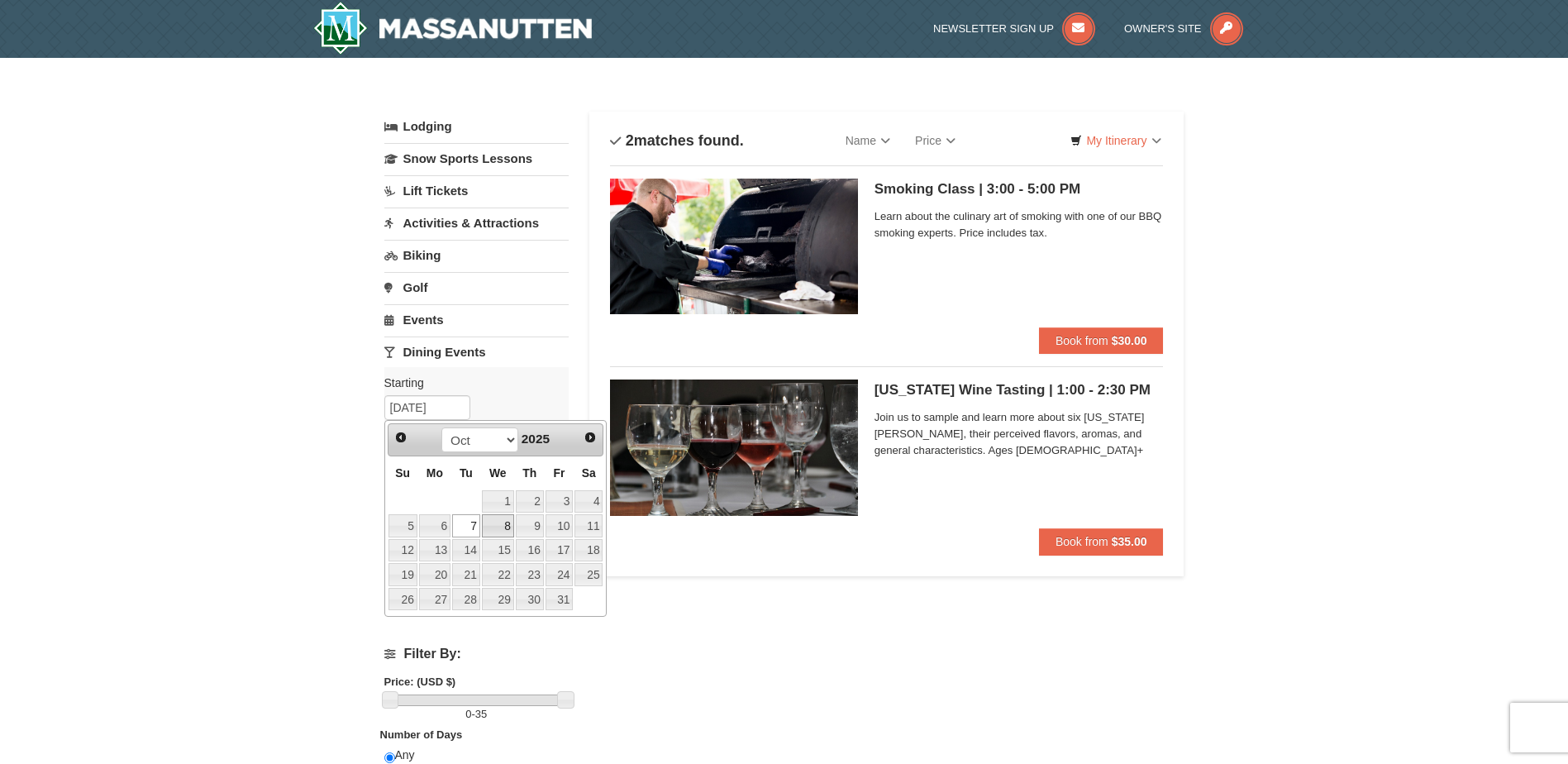
click at [506, 524] on link "8" at bounding box center [497, 526] width 32 height 23
type input "10/08/2025"
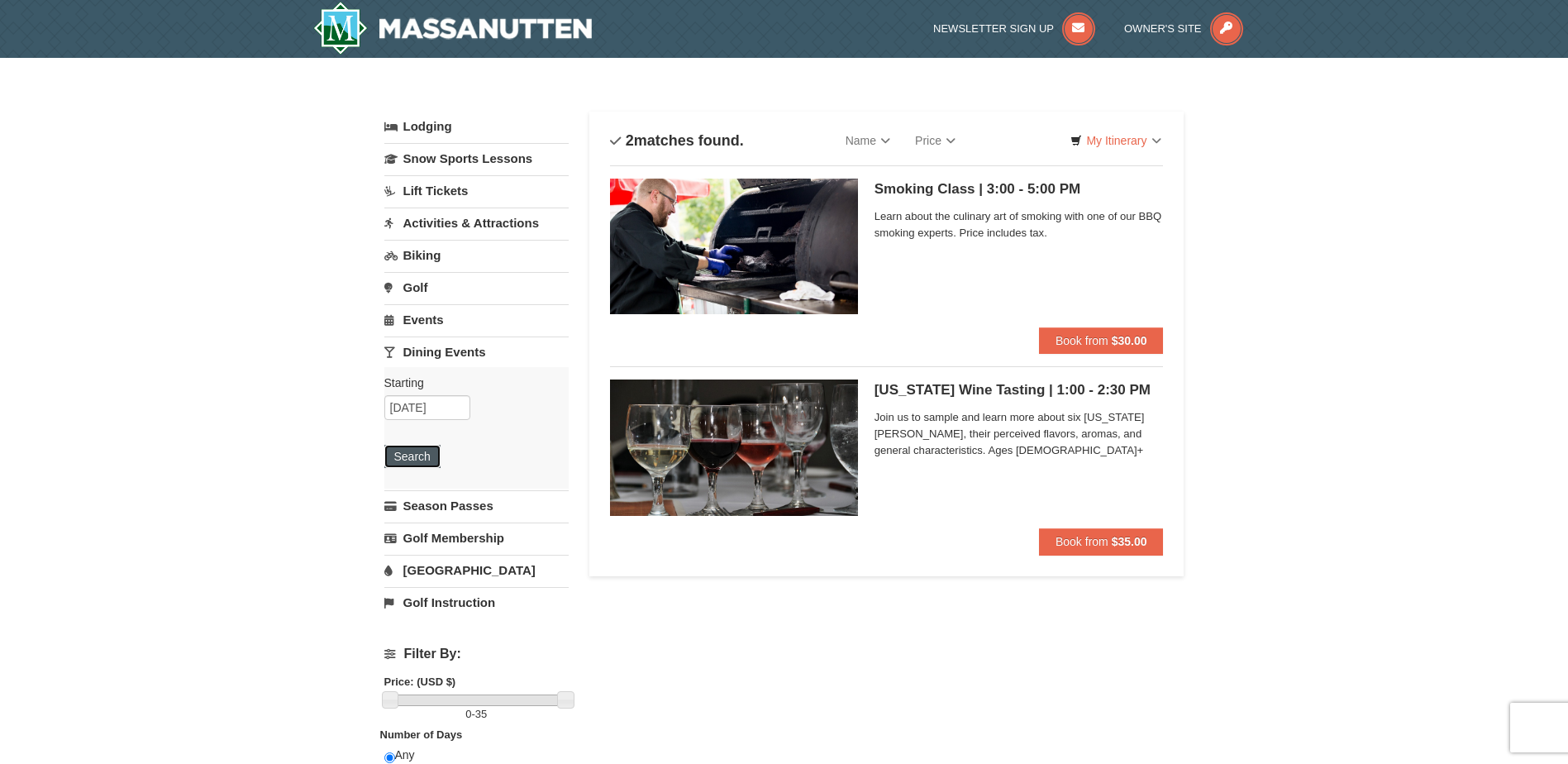
click at [431, 463] on button "Search" at bounding box center [412, 456] width 56 height 23
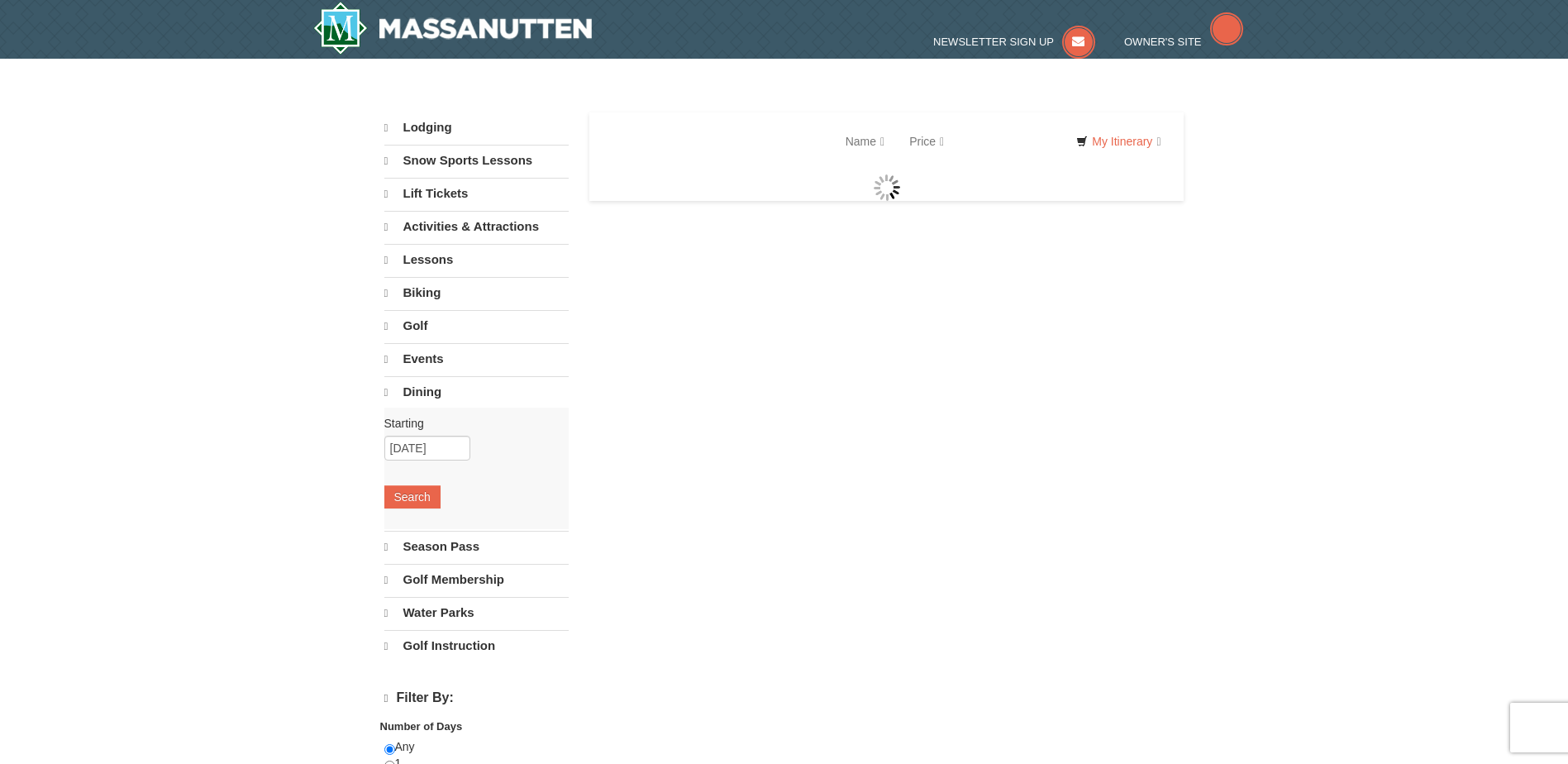
select select "9"
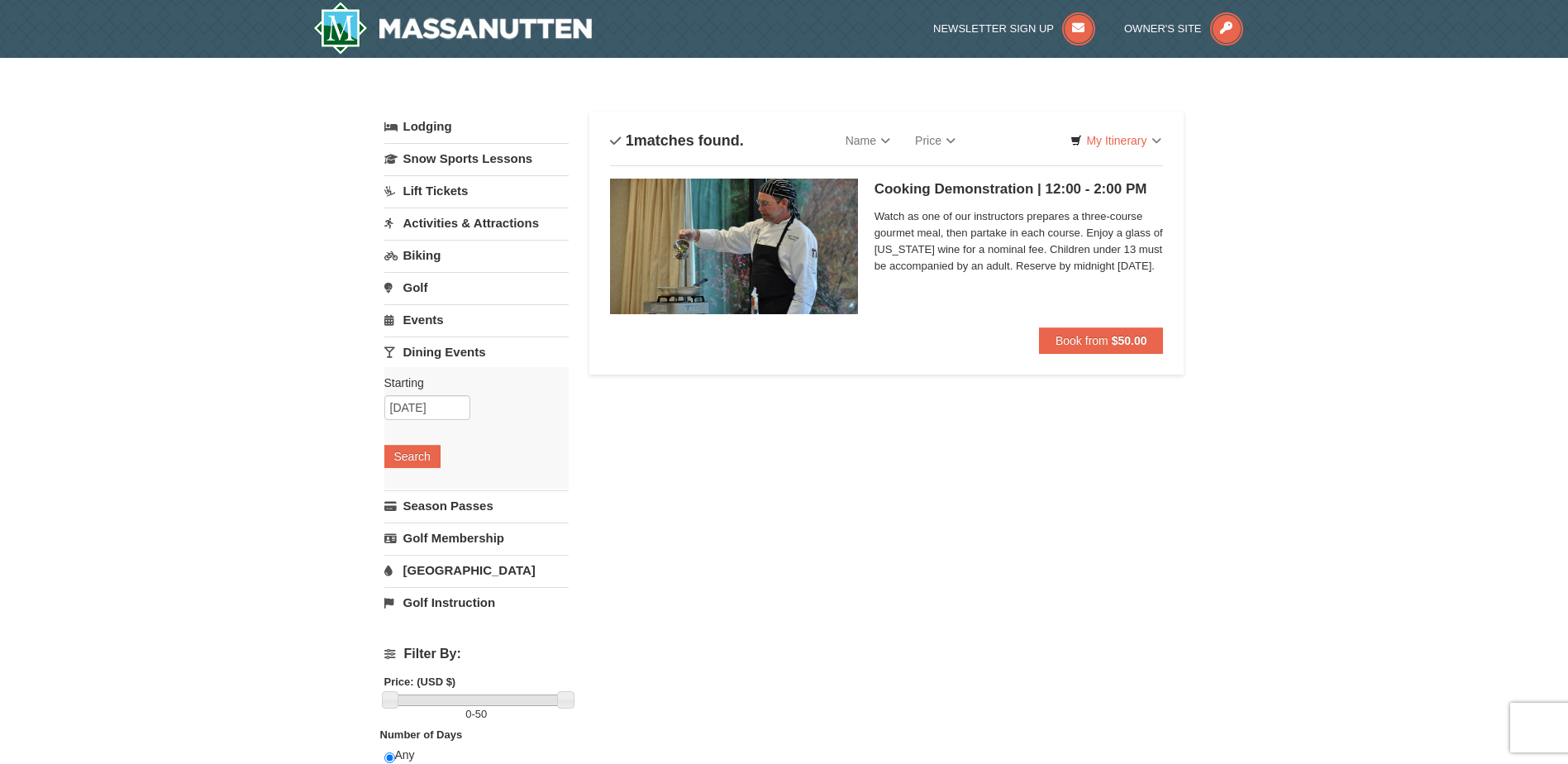
click at [449, 217] on link "Activities & Attractions" at bounding box center [476, 222] width 185 height 30
click at [430, 324] on button "Search" at bounding box center [412, 327] width 56 height 23
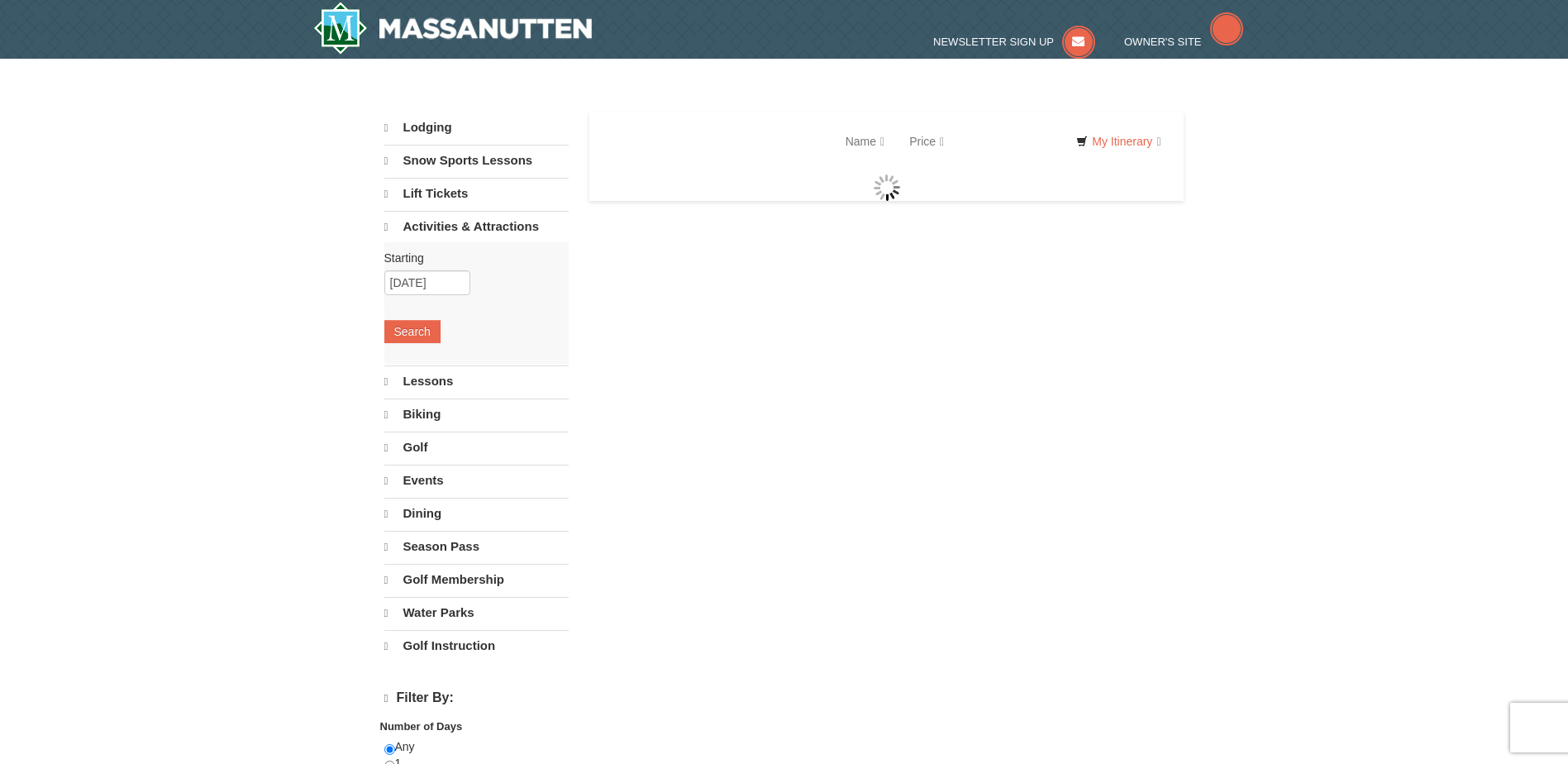
select select "9"
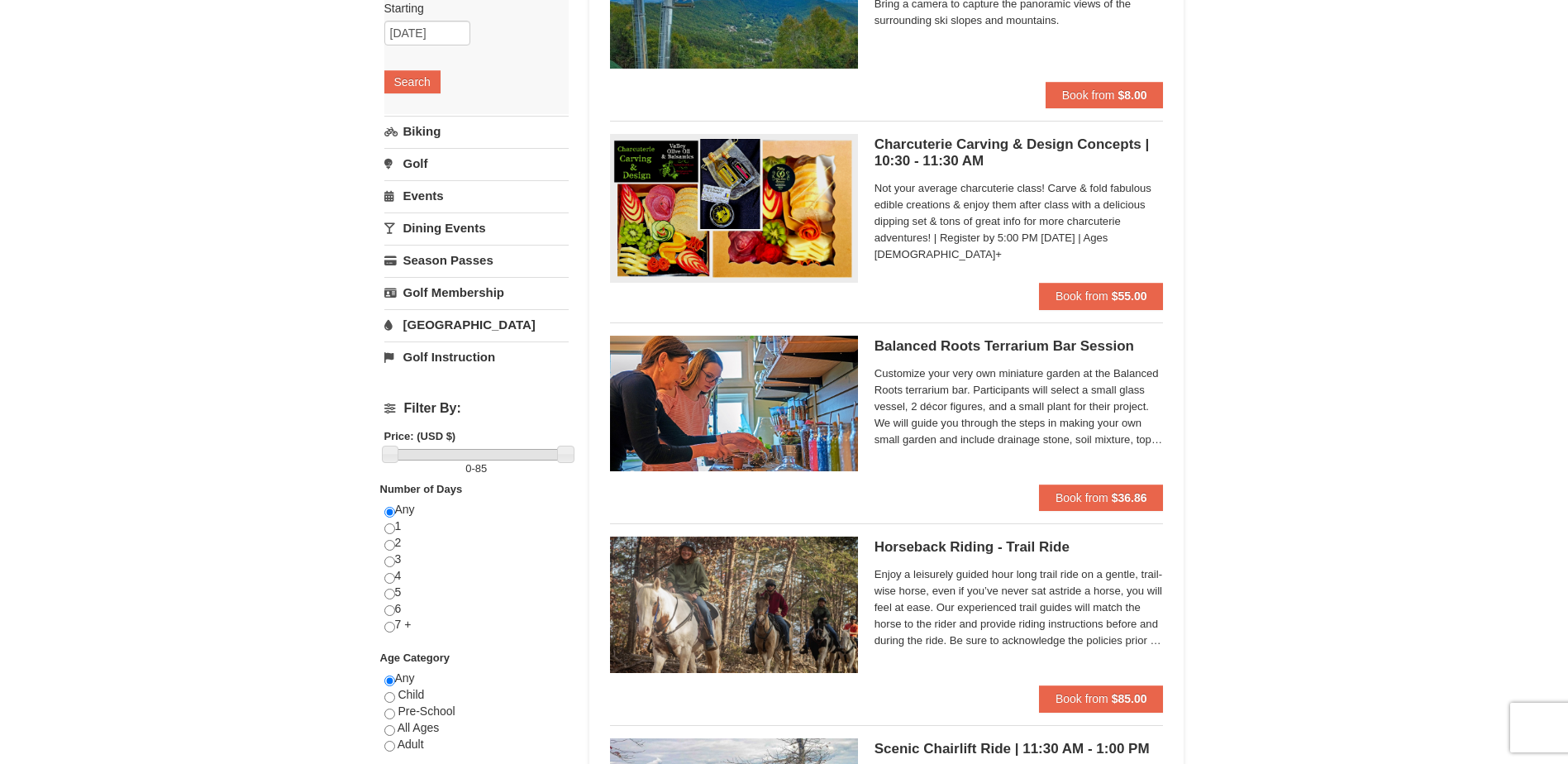
scroll to position [248, 0]
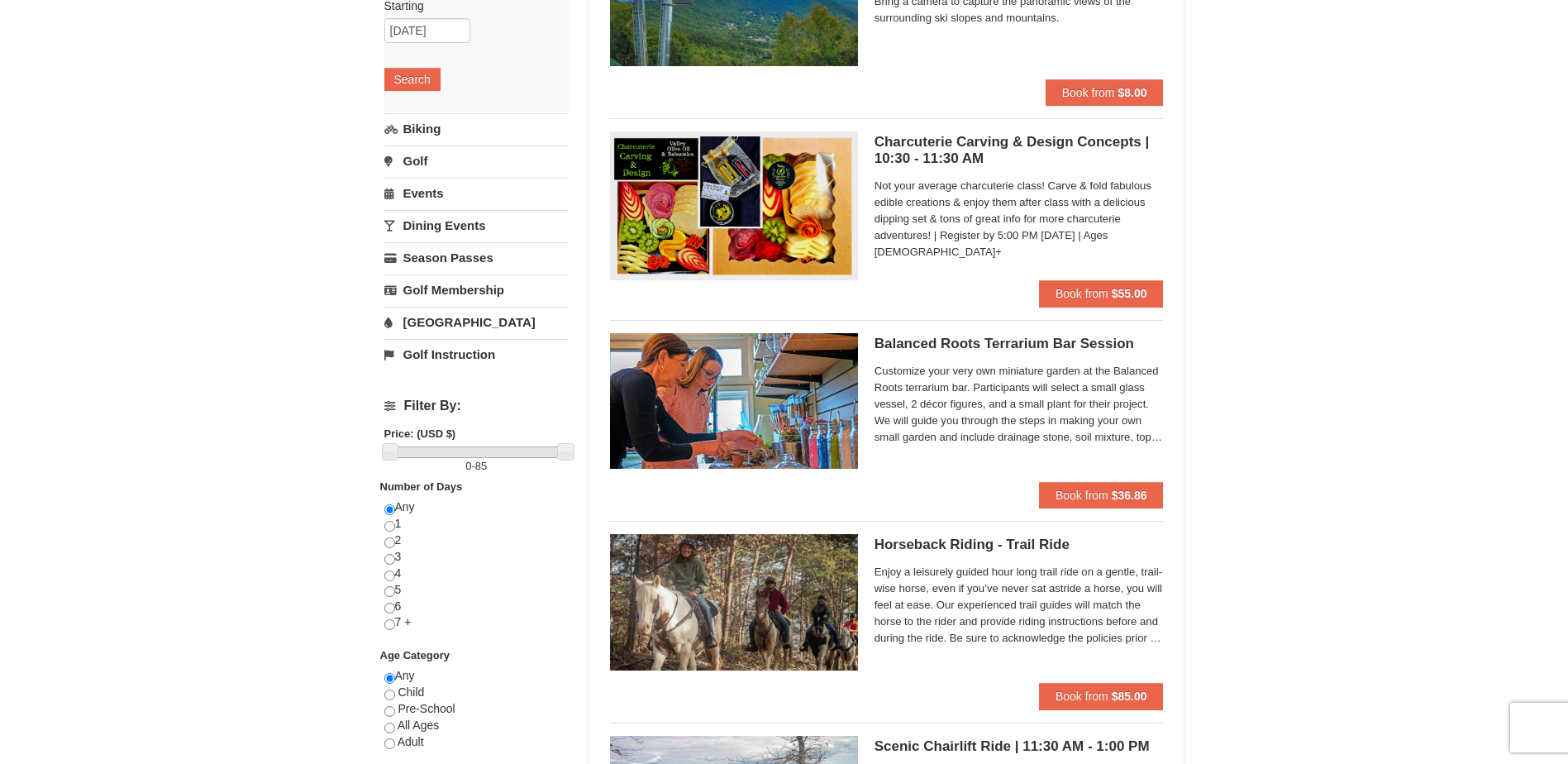
click at [454, 325] on link "[GEOGRAPHIC_DATA]" at bounding box center [476, 321] width 185 height 30
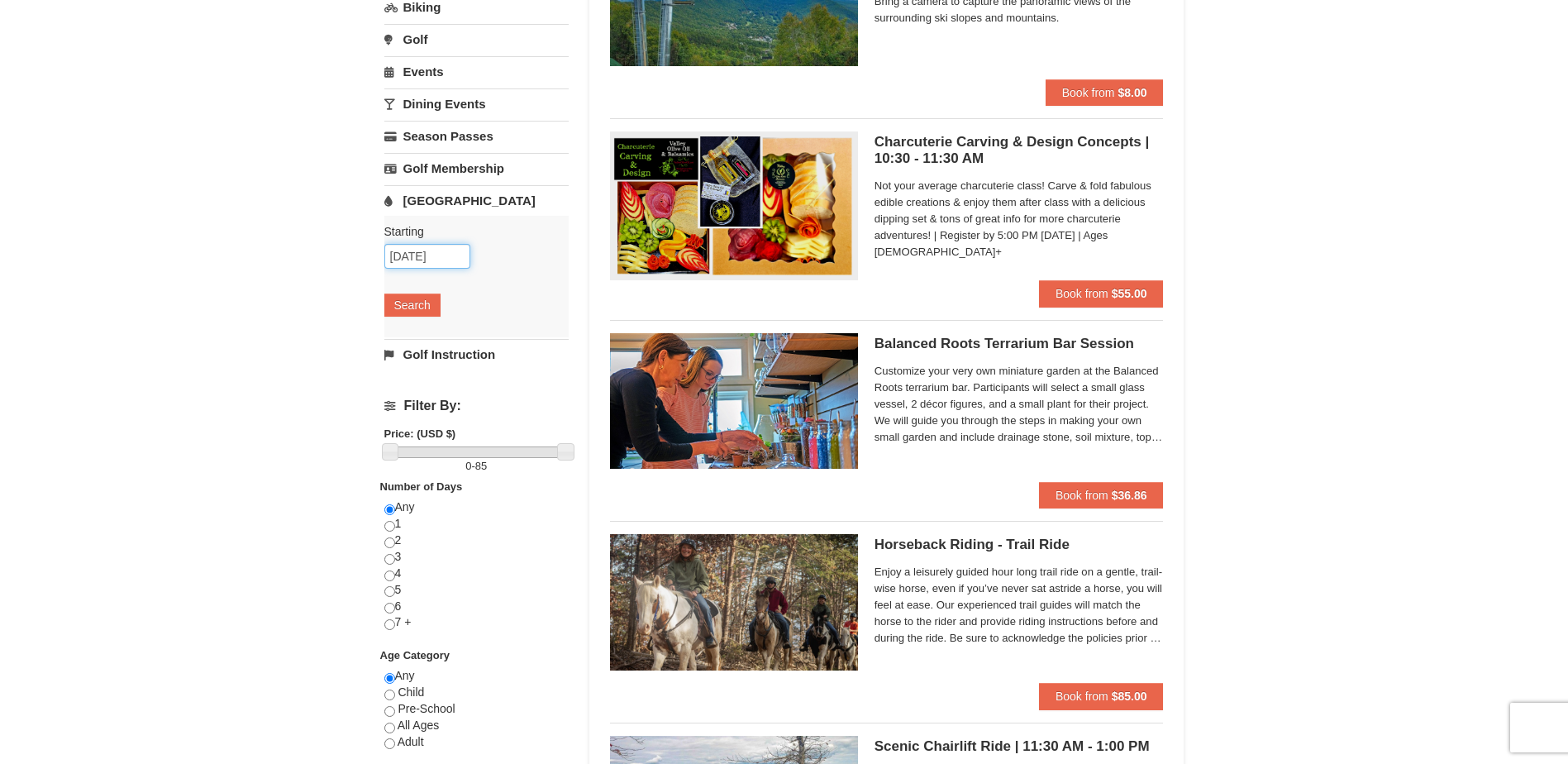
click at [444, 257] on input "10/08/2025" at bounding box center [427, 256] width 86 height 25
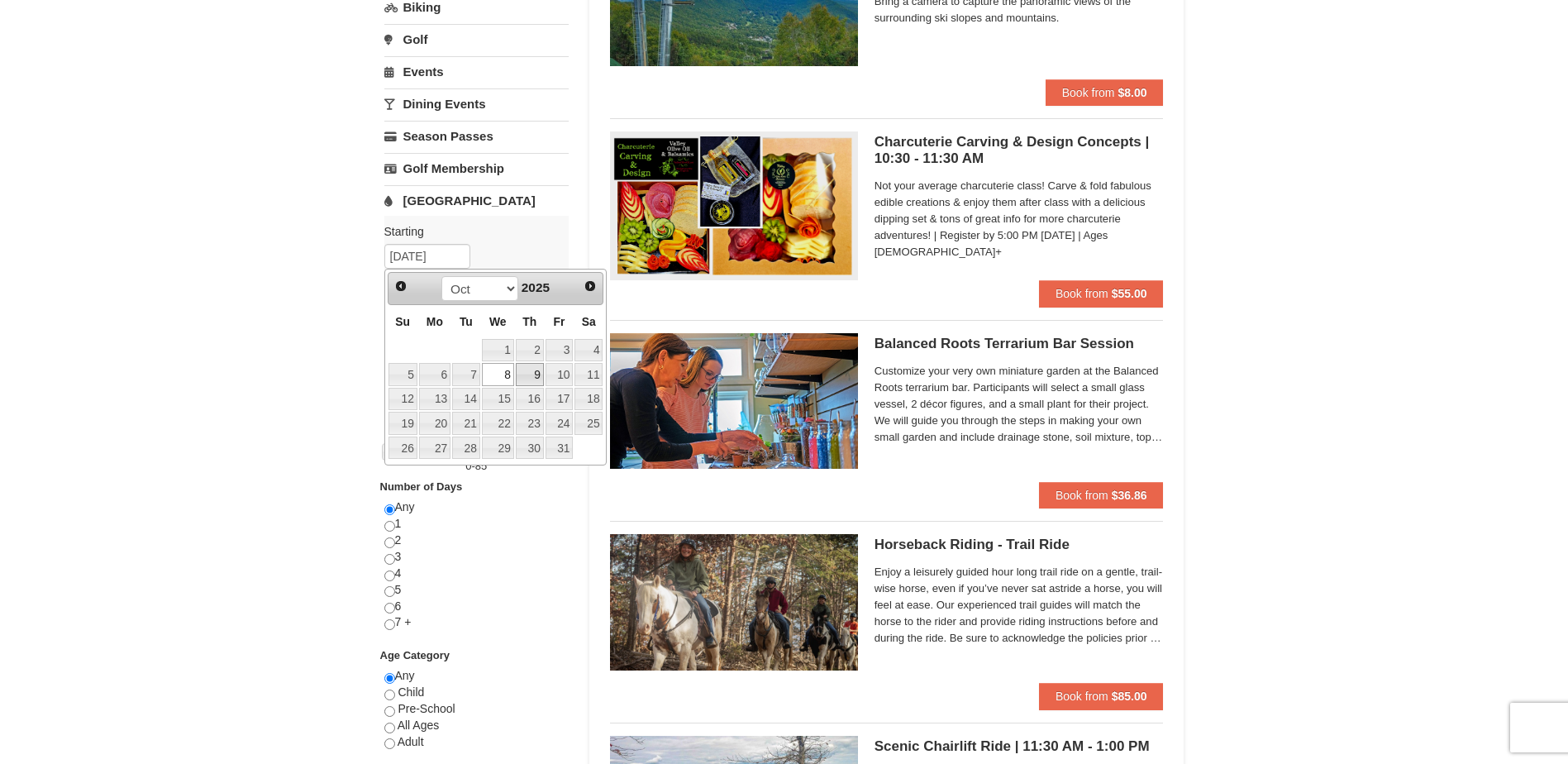
click at [528, 365] on link "9" at bounding box center [530, 375] width 28 height 23
type input "[DATE]"
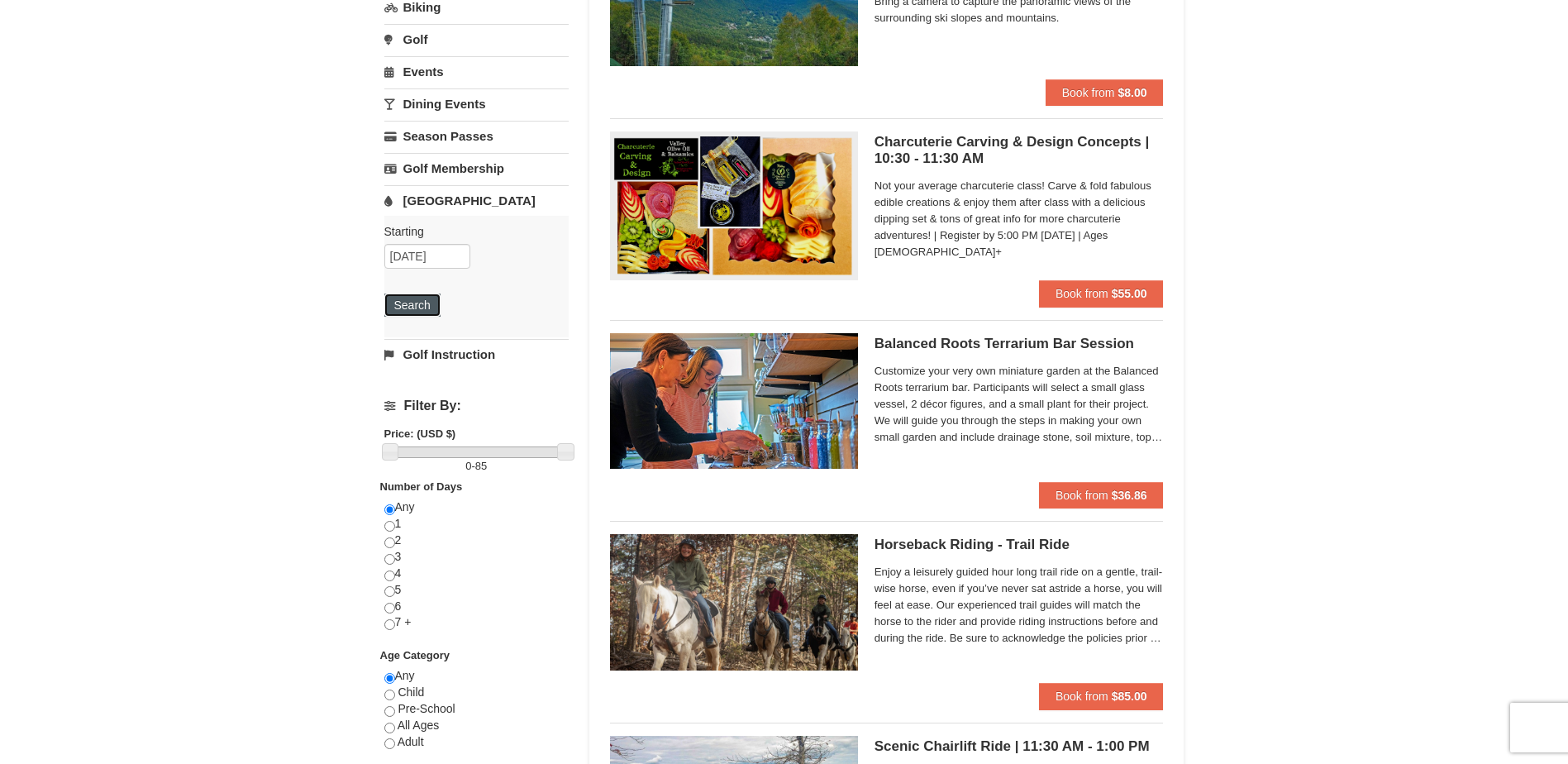
click at [419, 316] on button "Search" at bounding box center [412, 305] width 56 height 23
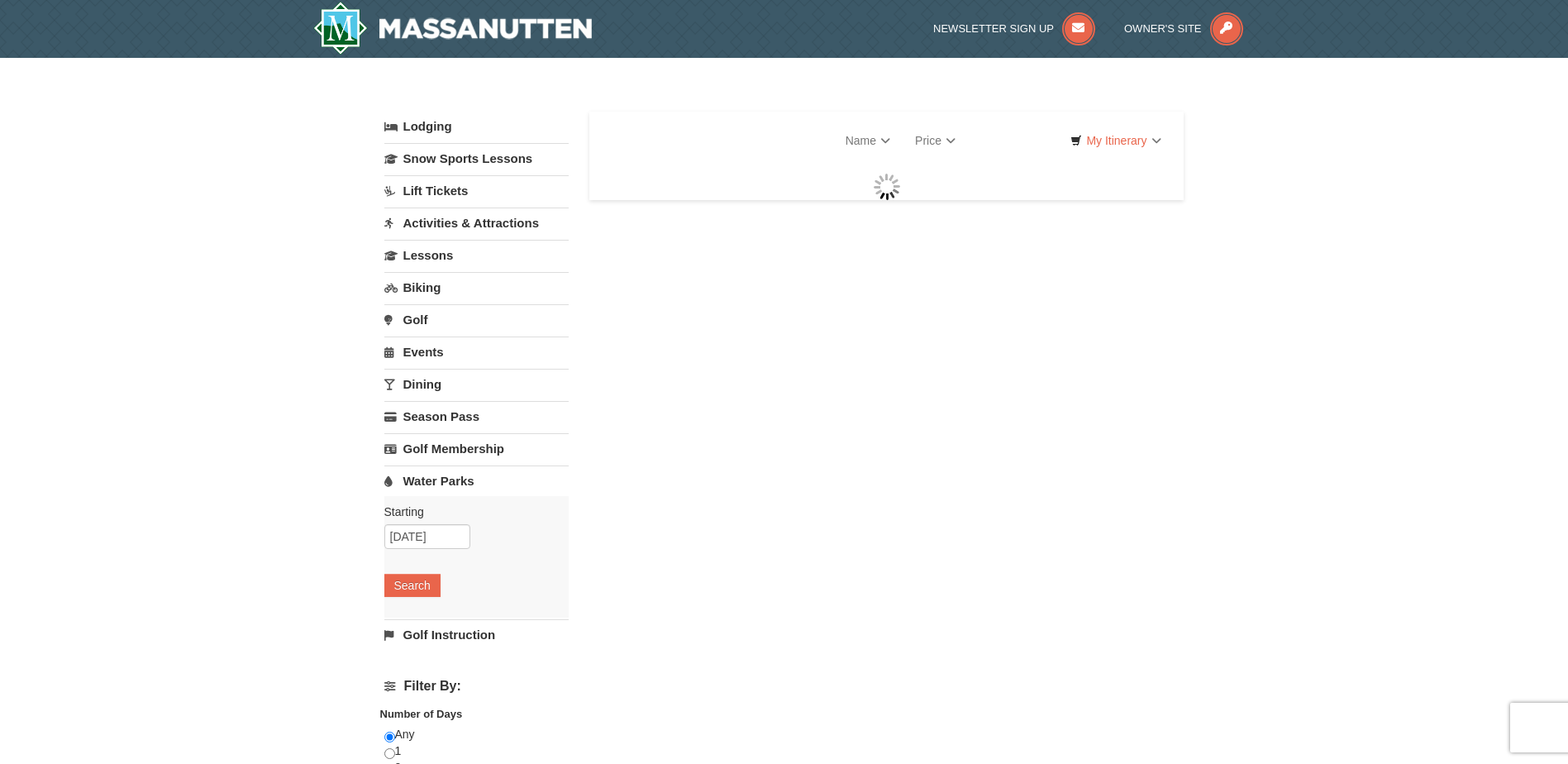
select select "9"
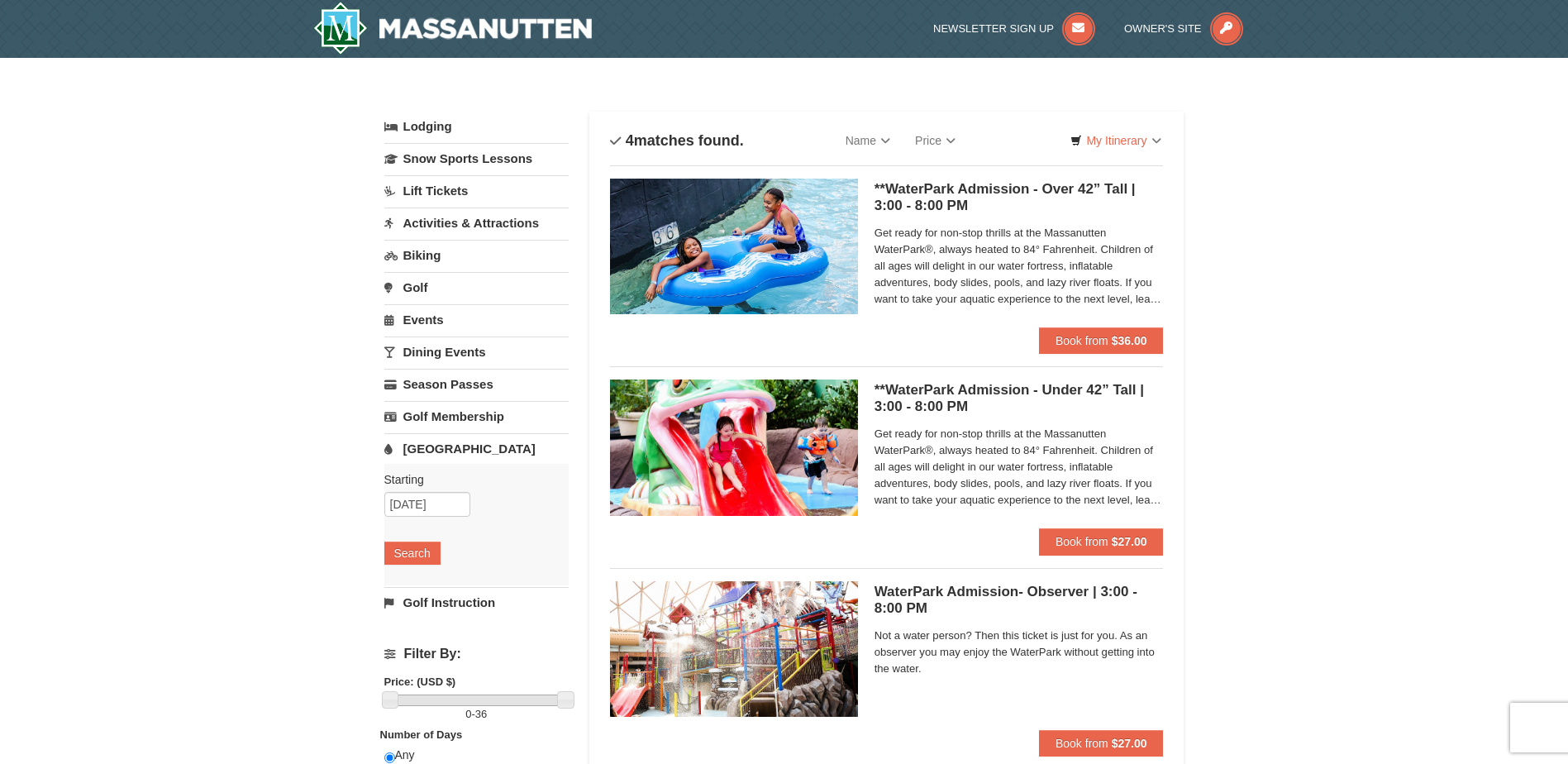
click at [519, 225] on link "Activities & Attractions" at bounding box center [476, 222] width 185 height 30
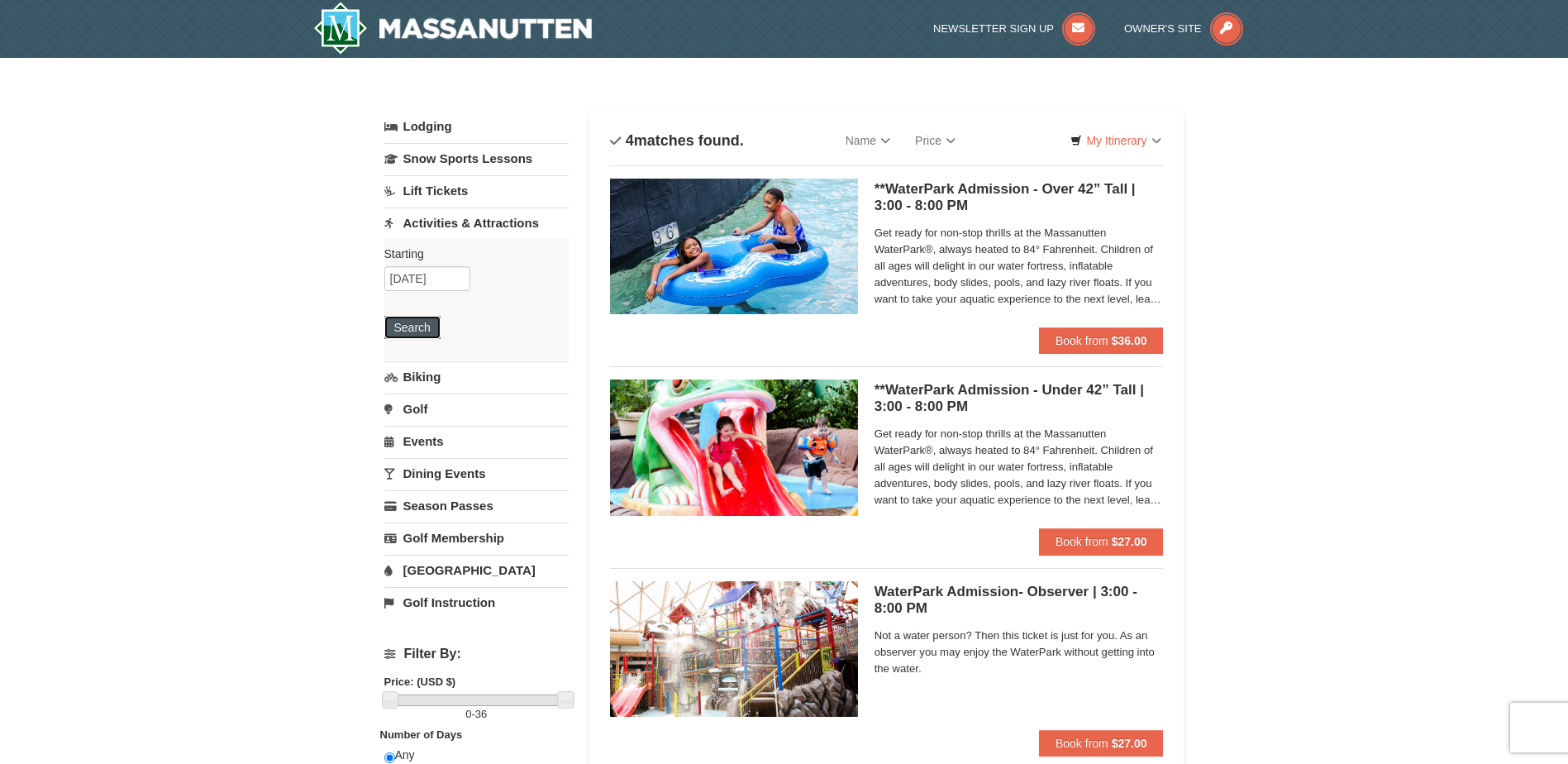
click at [429, 331] on button "Search" at bounding box center [412, 327] width 56 height 23
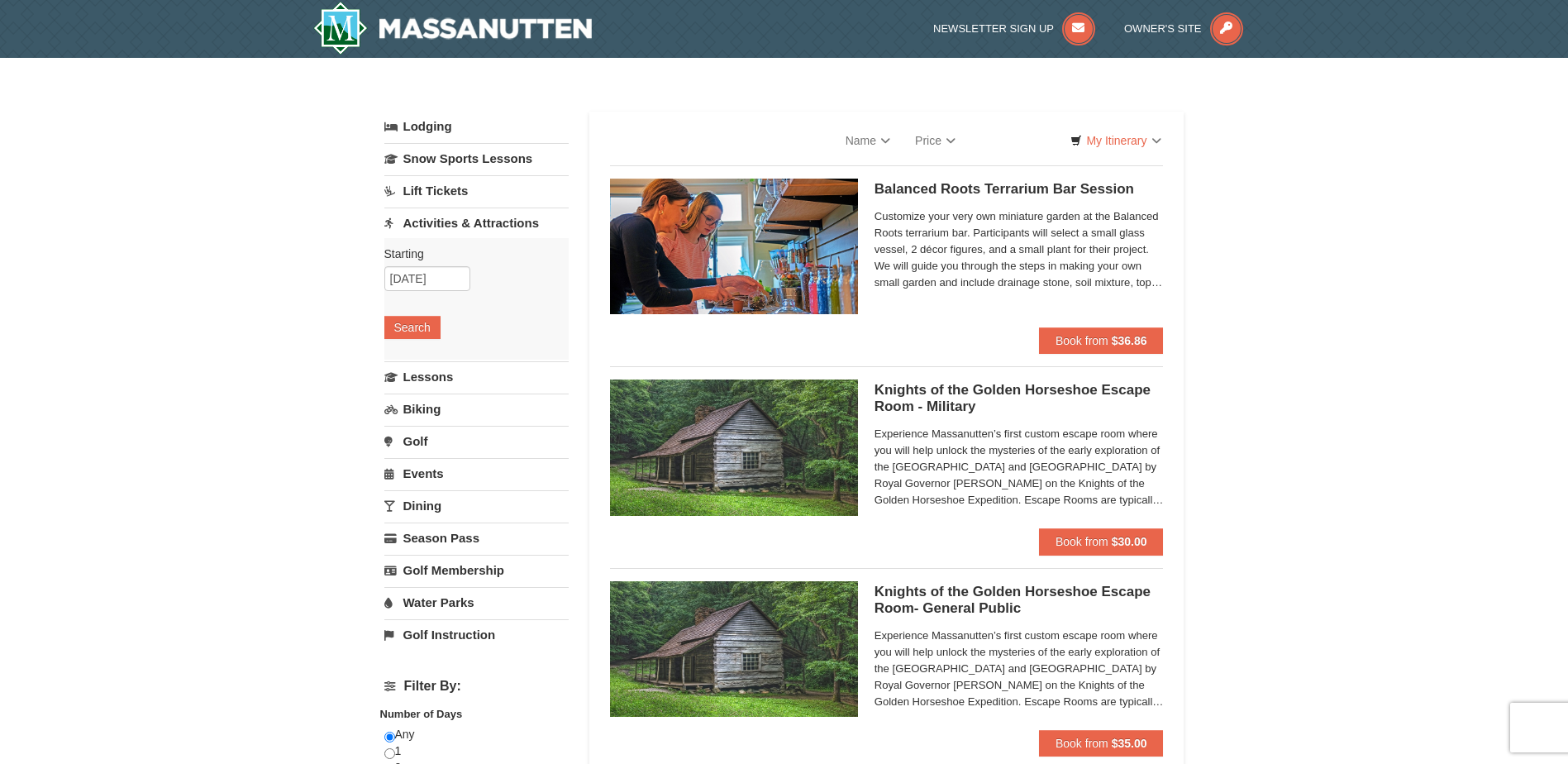
select select "9"
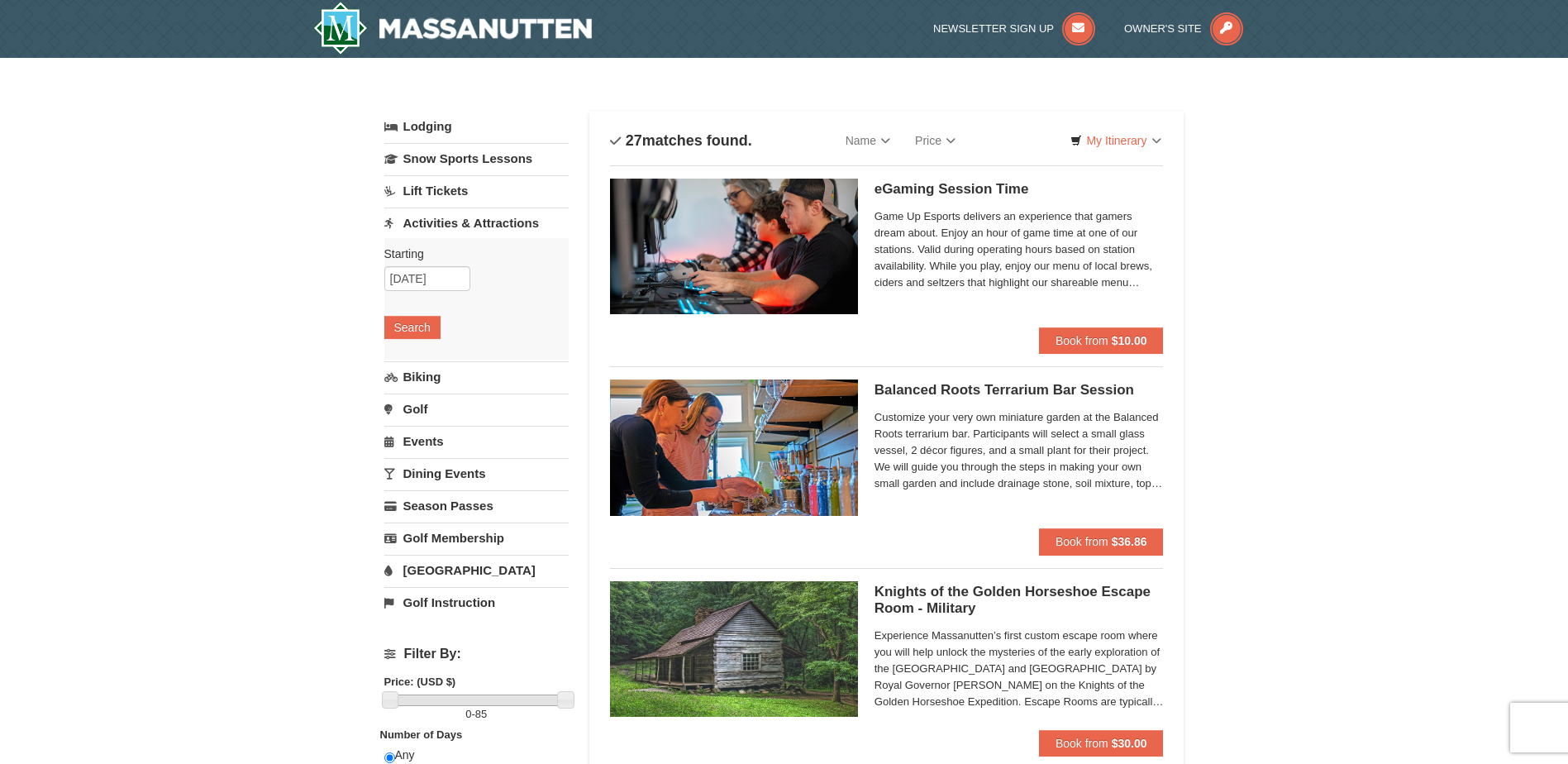
click at [446, 474] on link "Dining Events" at bounding box center [476, 473] width 185 height 30
click at [431, 454] on button "Search" at bounding box center [412, 456] width 56 height 23
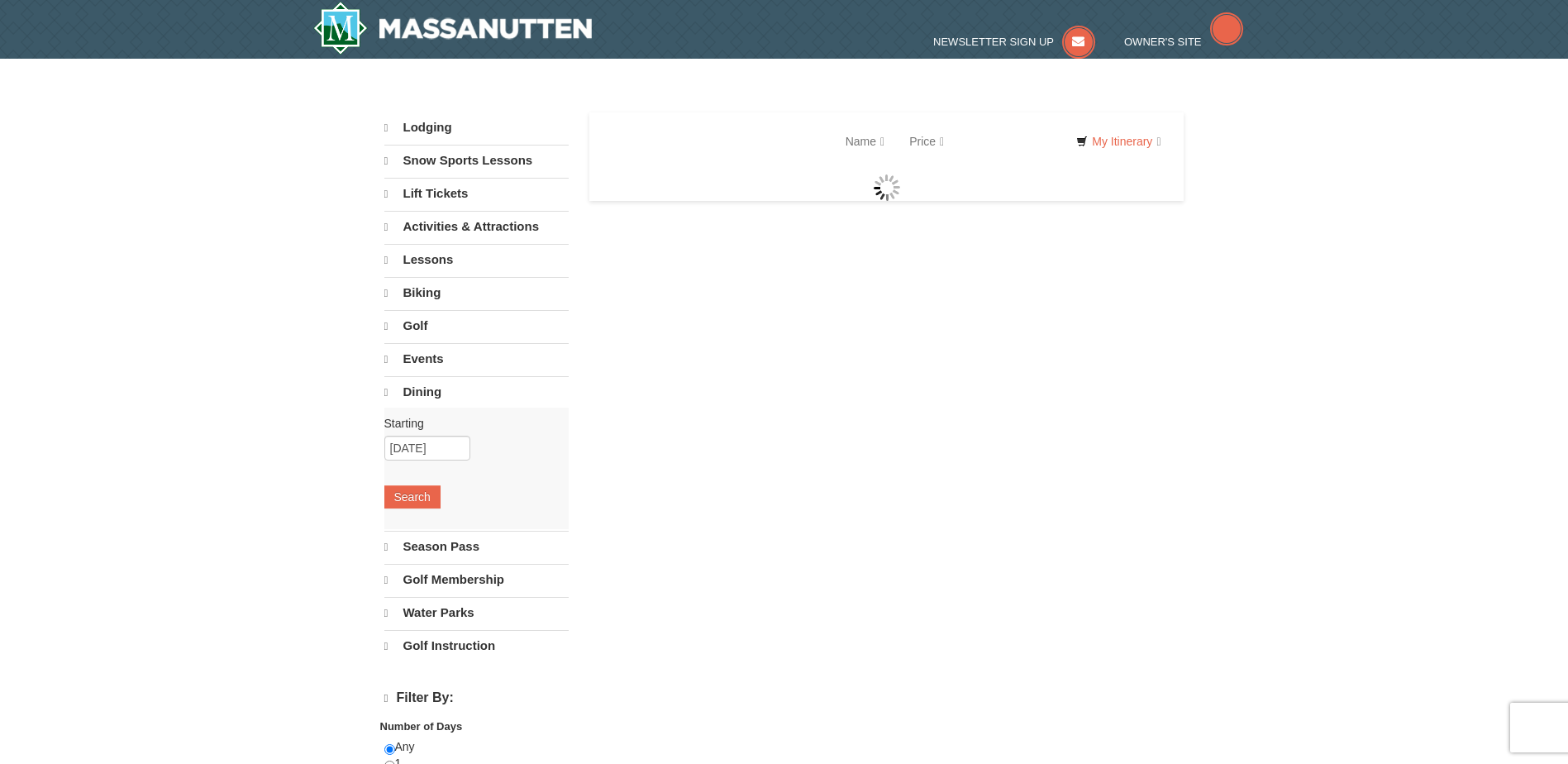
select select "9"
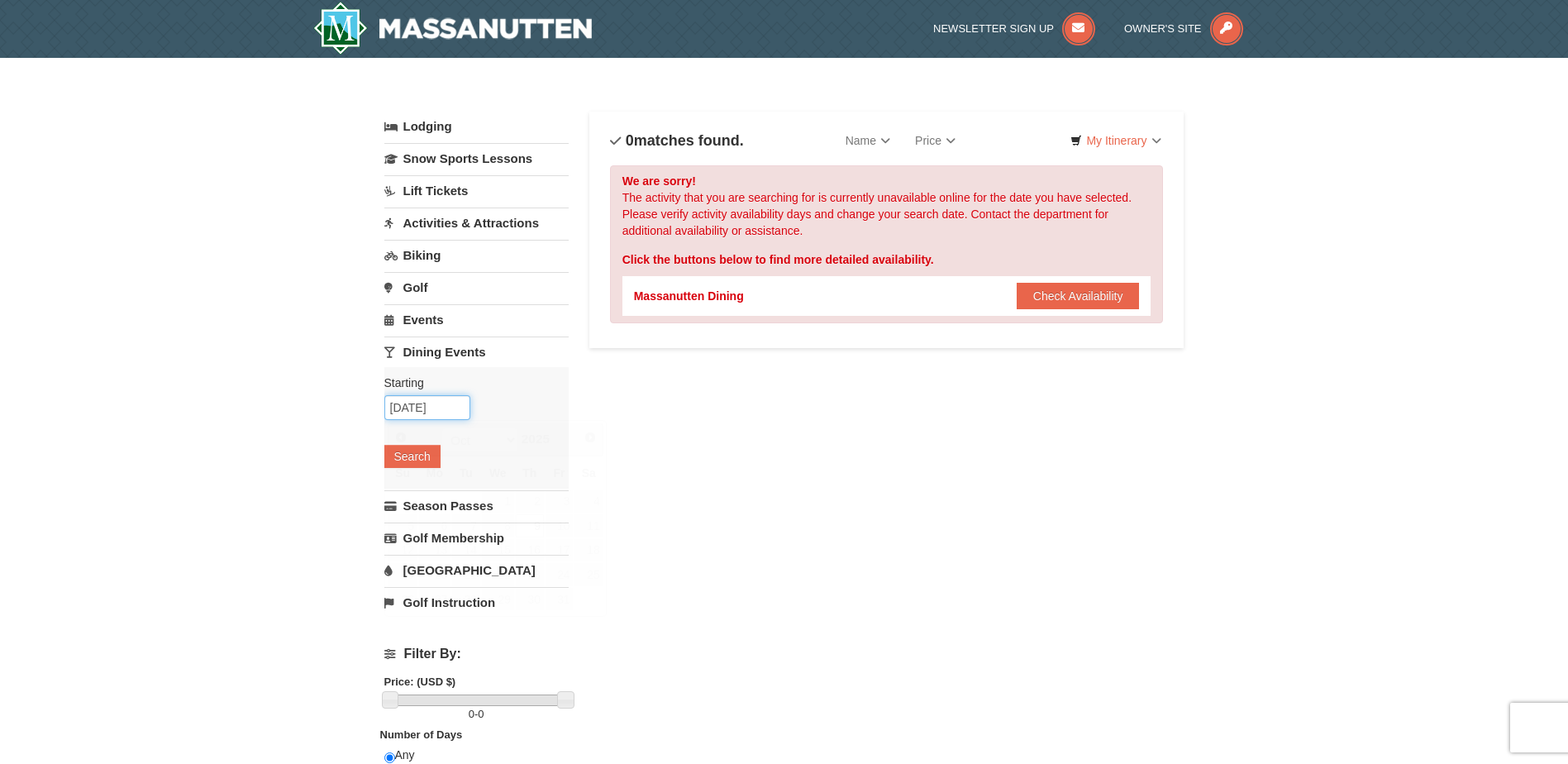
click at [459, 411] on input "10/09/2025" at bounding box center [427, 407] width 86 height 25
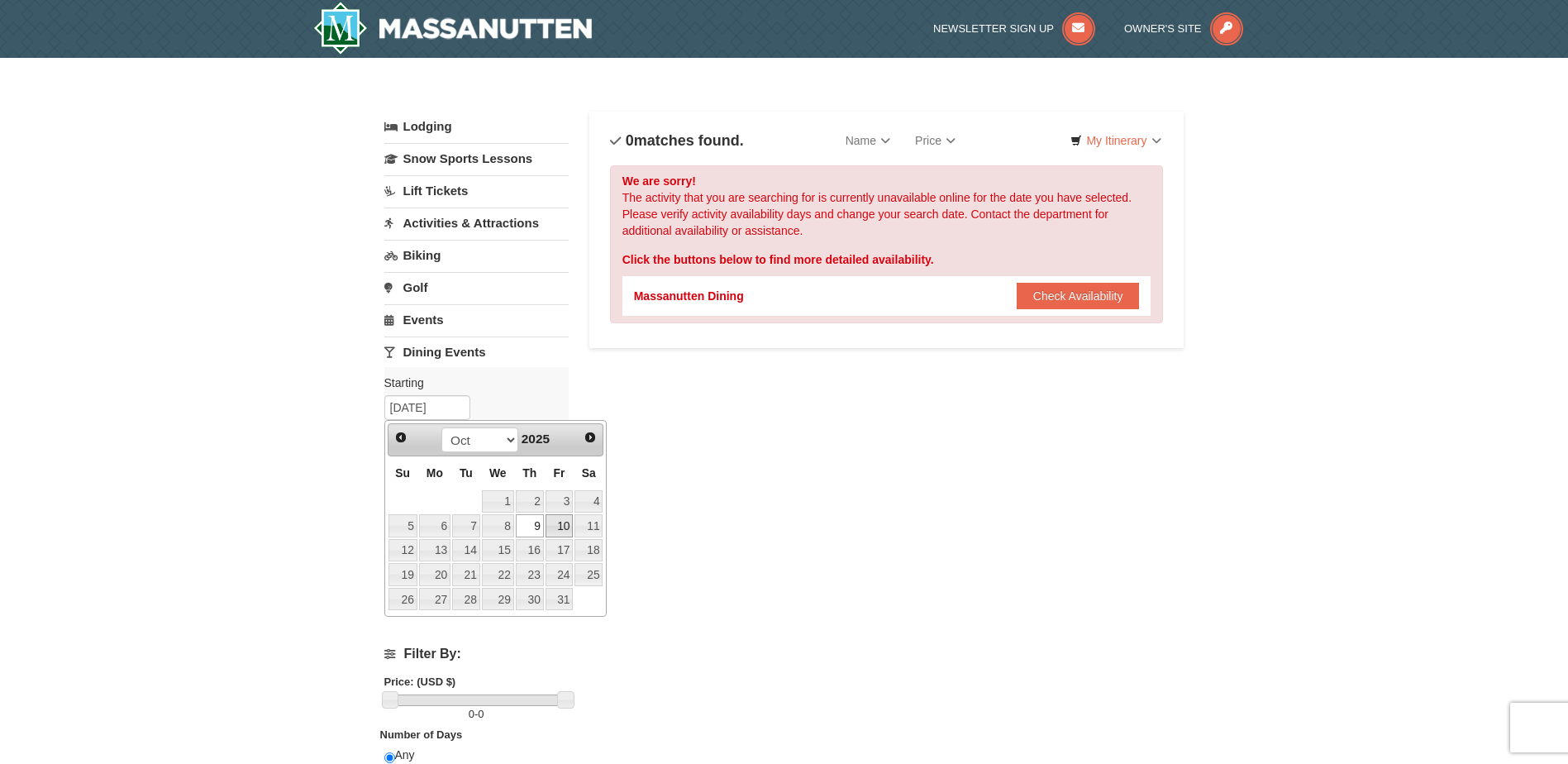
click at [557, 517] on link "10" at bounding box center [559, 526] width 28 height 23
type input "[DATE]"
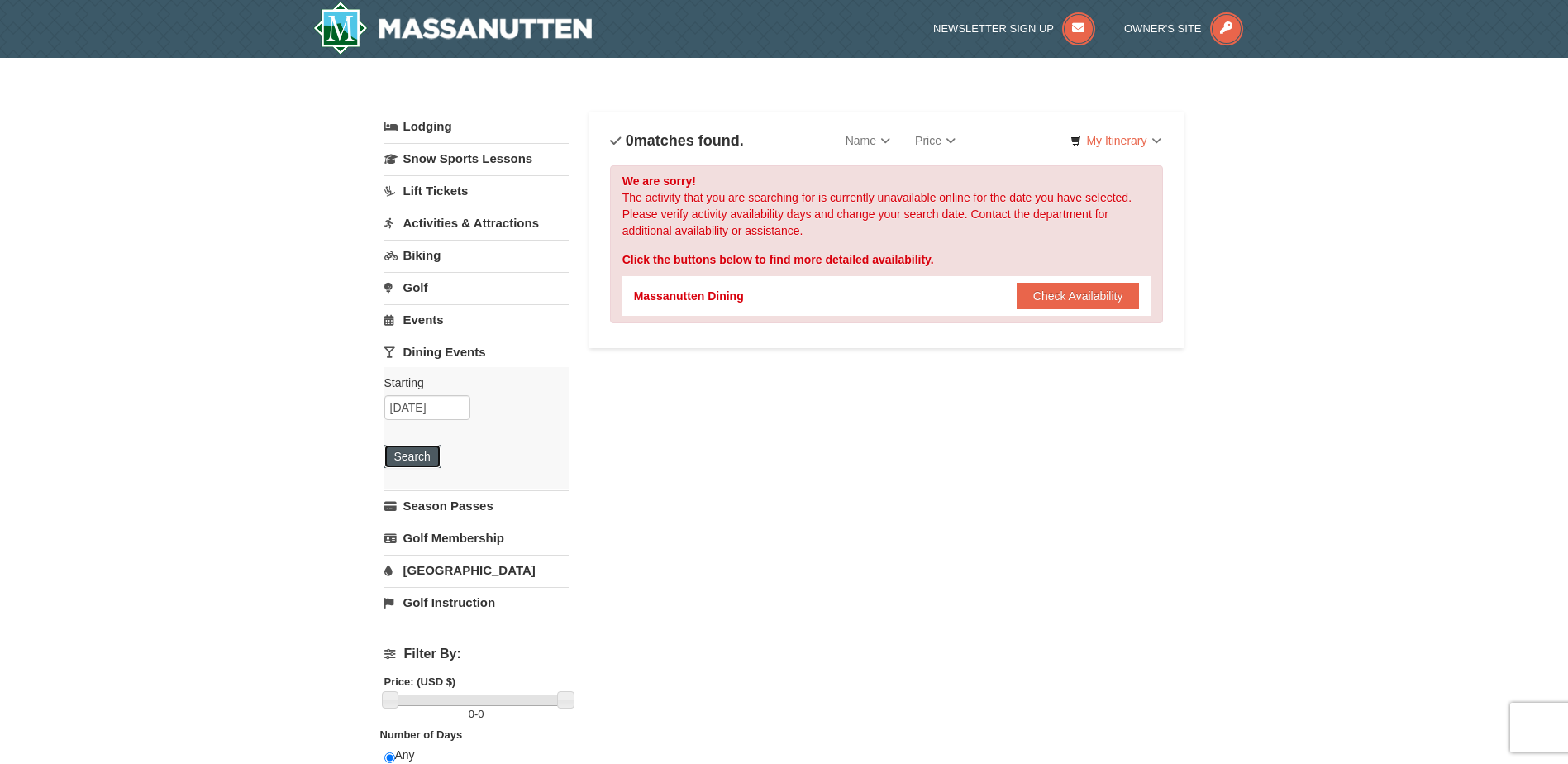
click at [427, 445] on button "Search" at bounding box center [412, 456] width 56 height 23
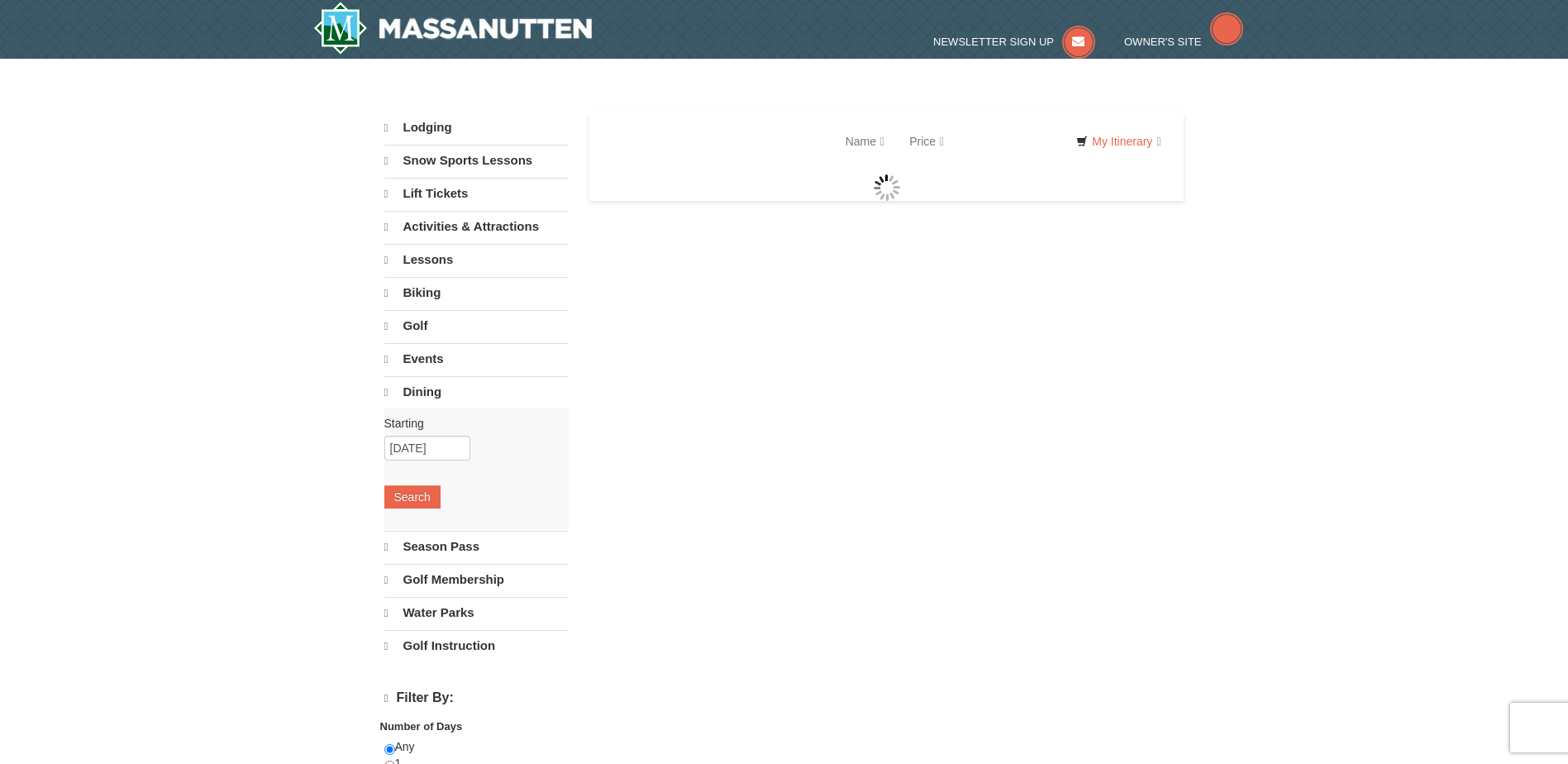
select select "9"
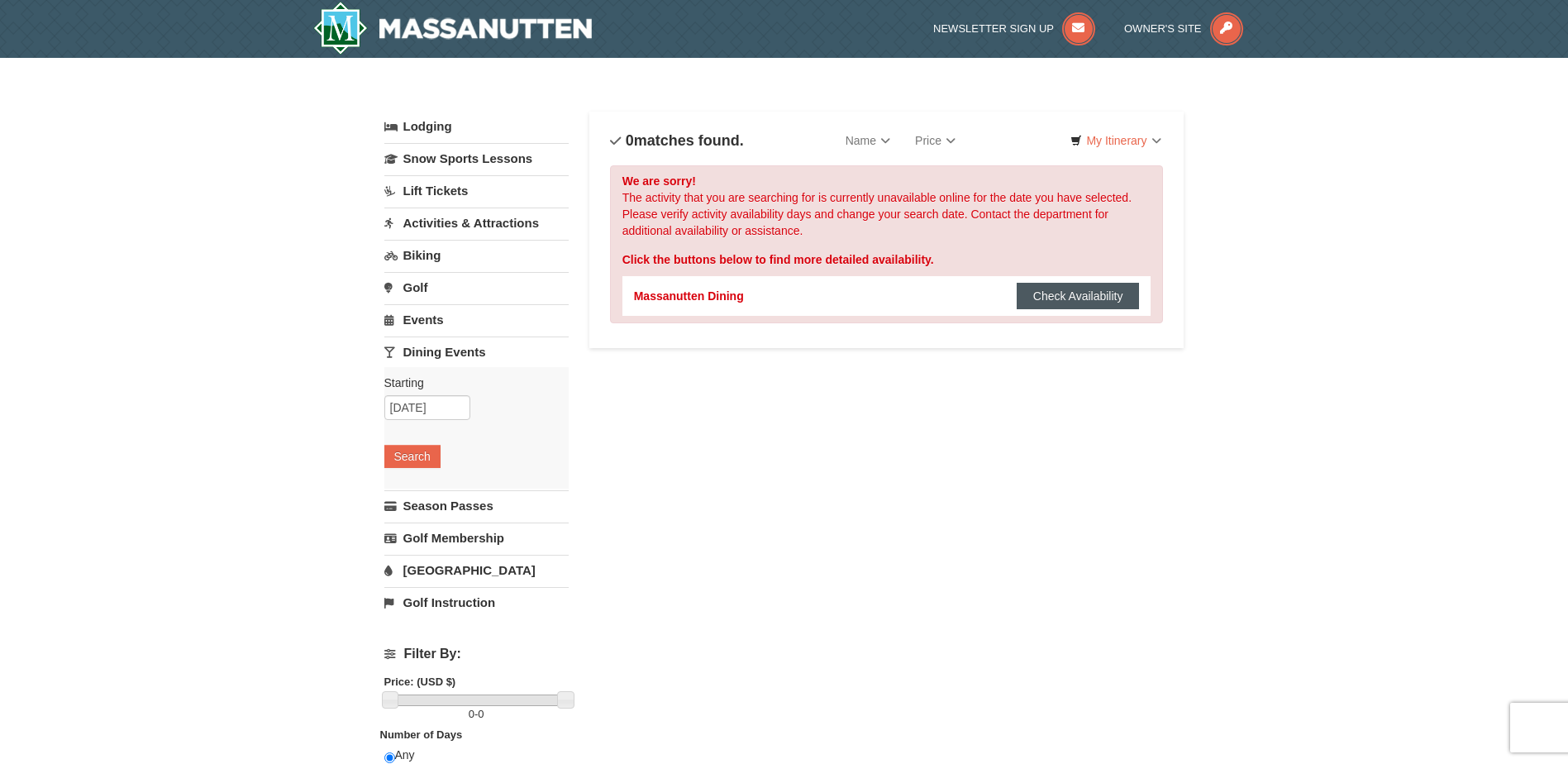
click at [1071, 294] on button "Check Availability" at bounding box center [1078, 296] width 123 height 27
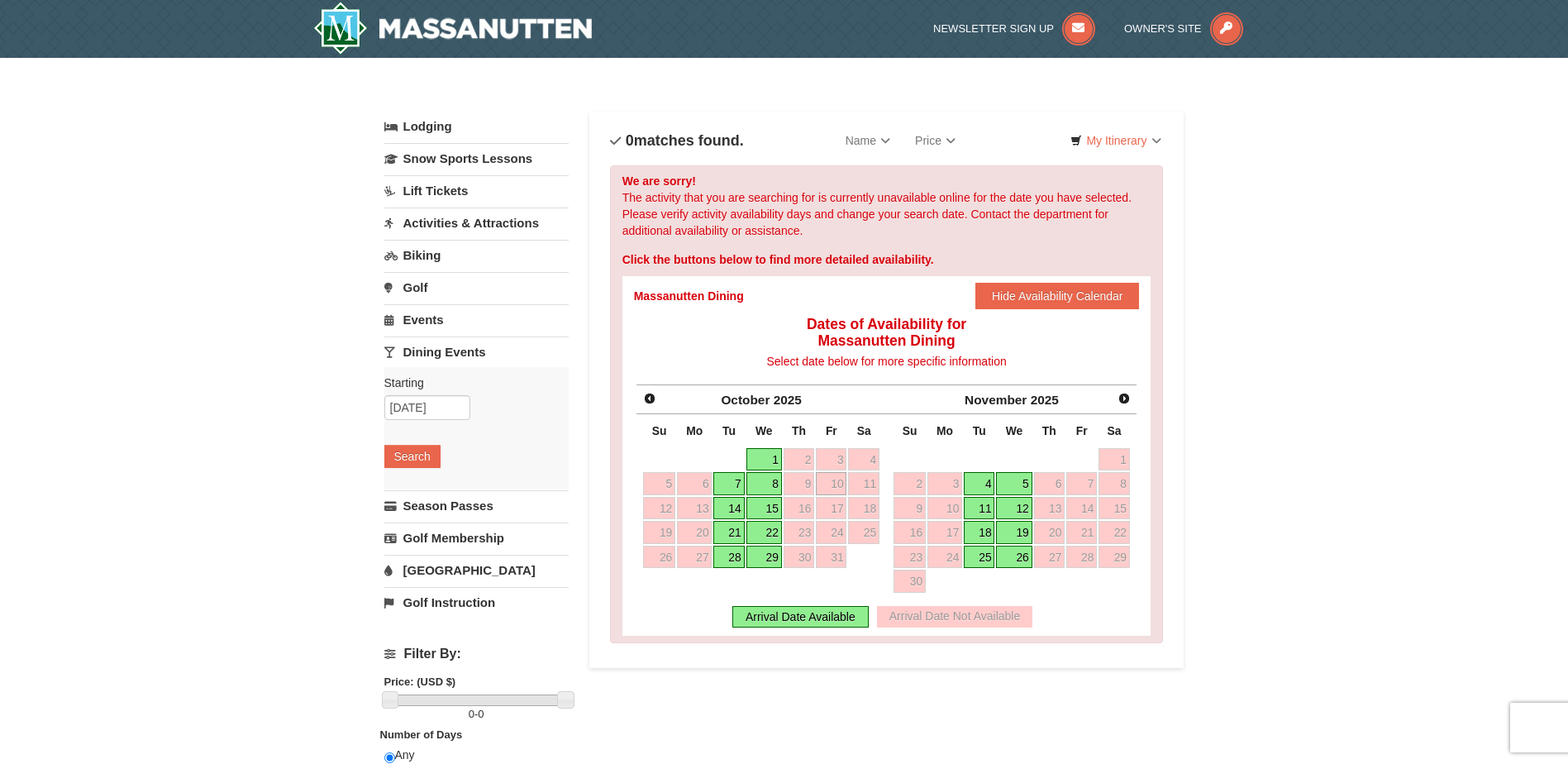
click at [445, 224] on link "Activities & Attractions" at bounding box center [476, 222] width 185 height 30
click at [425, 316] on button "Search" at bounding box center [412, 327] width 56 height 23
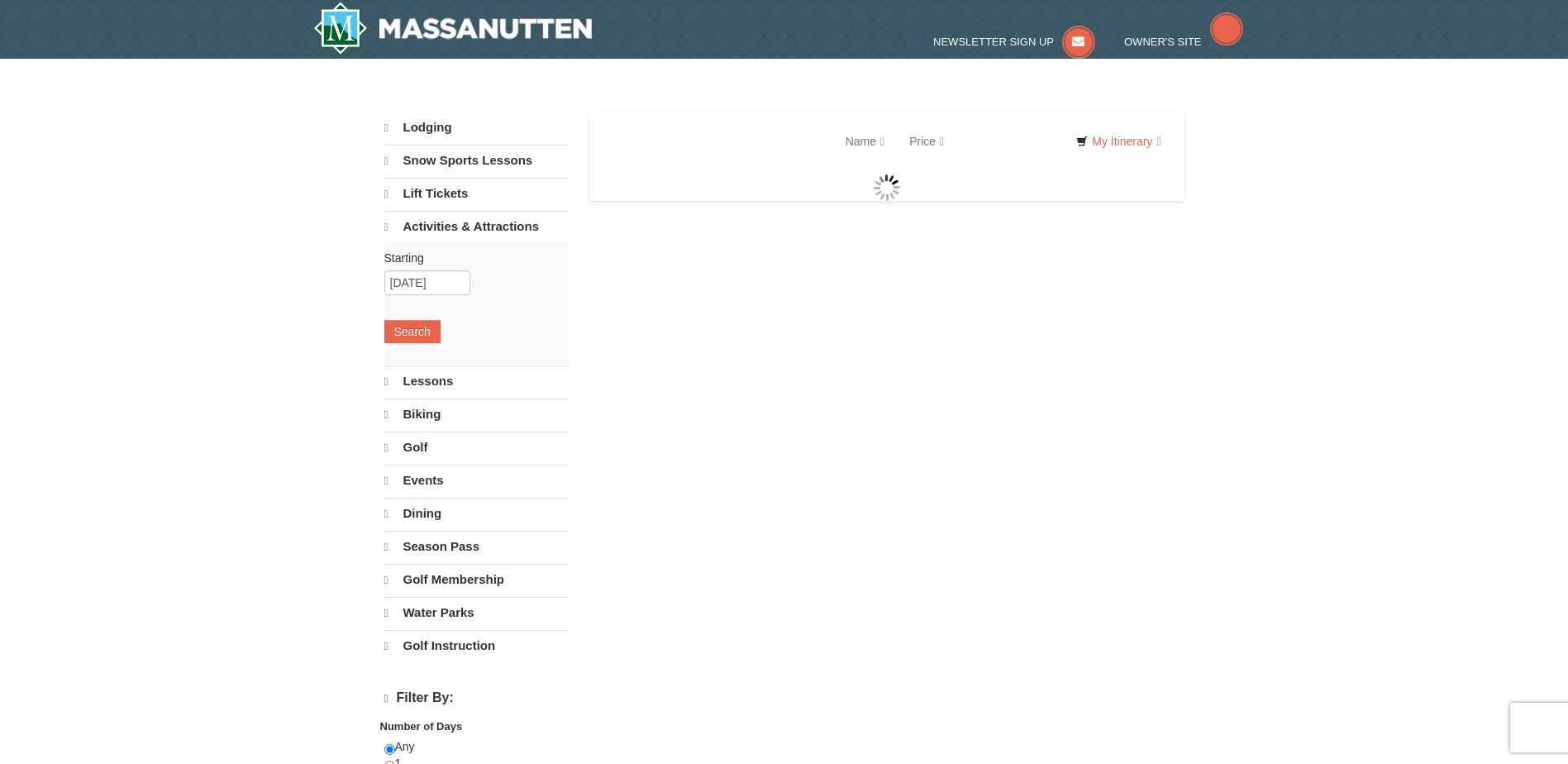
select select "9"
